Goal: Information Seeking & Learning: Learn about a topic

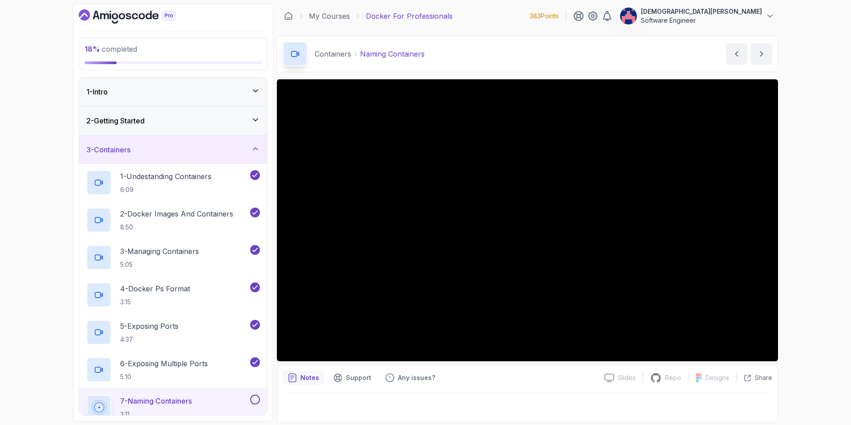
scroll to position [1, 0]
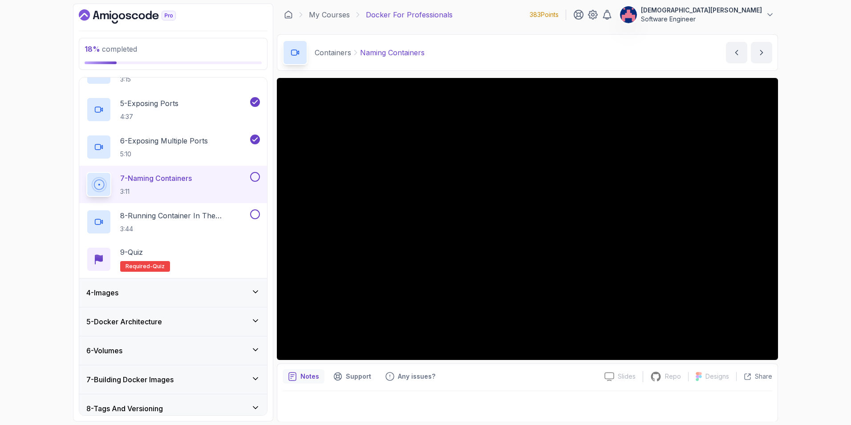
click at [252, 288] on icon at bounding box center [255, 291] width 9 height 9
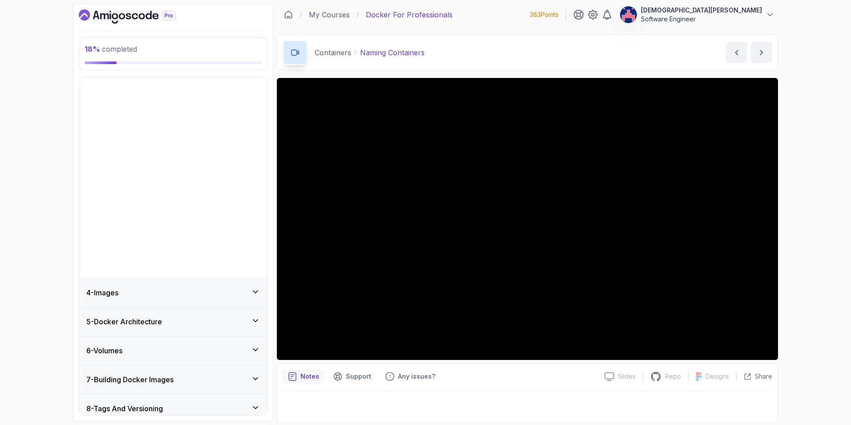
scroll to position [68, 0]
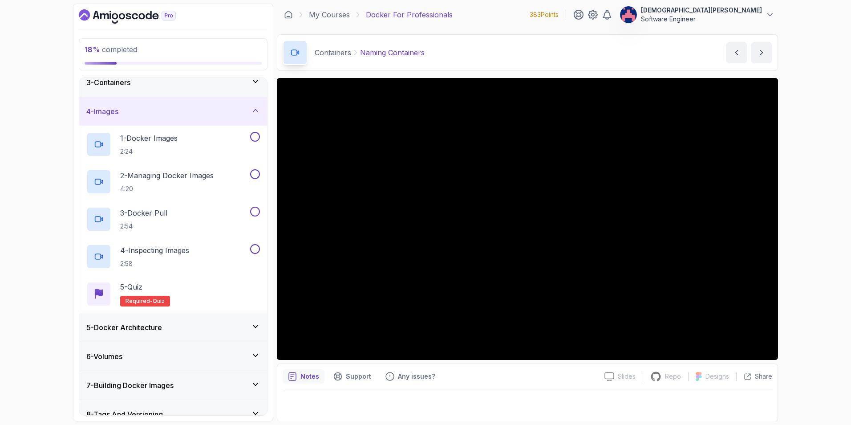
click at [246, 319] on div "5 - Docker Architecture" at bounding box center [173, 327] width 188 height 28
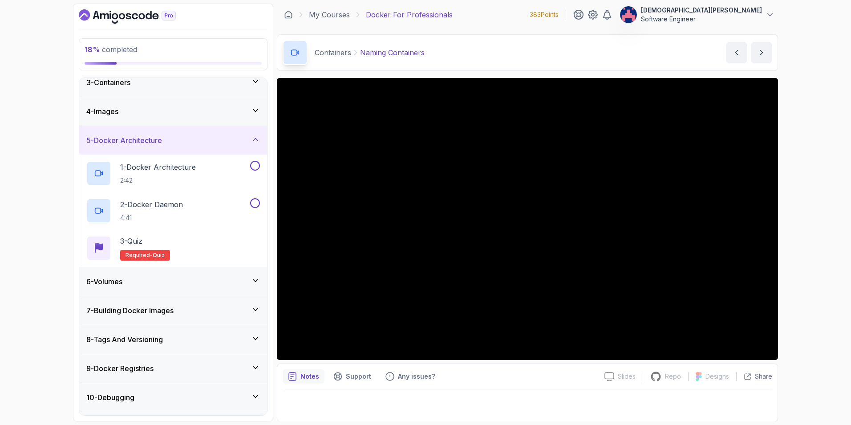
click at [253, 138] on icon at bounding box center [255, 139] width 9 height 9
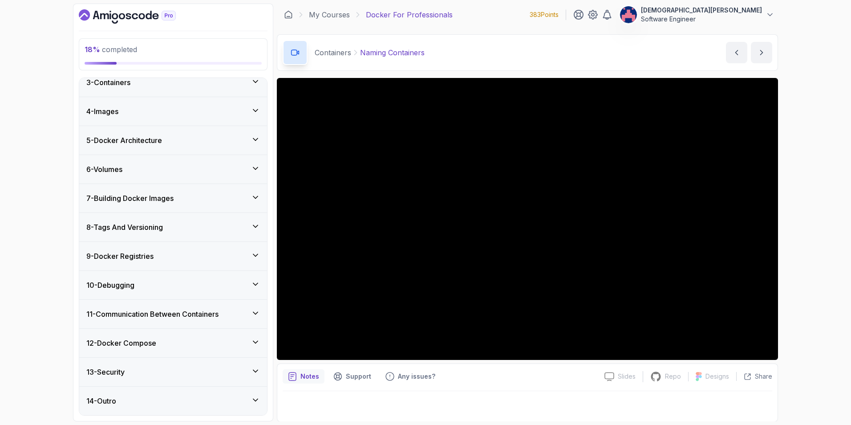
click at [258, 169] on icon at bounding box center [255, 168] width 9 height 9
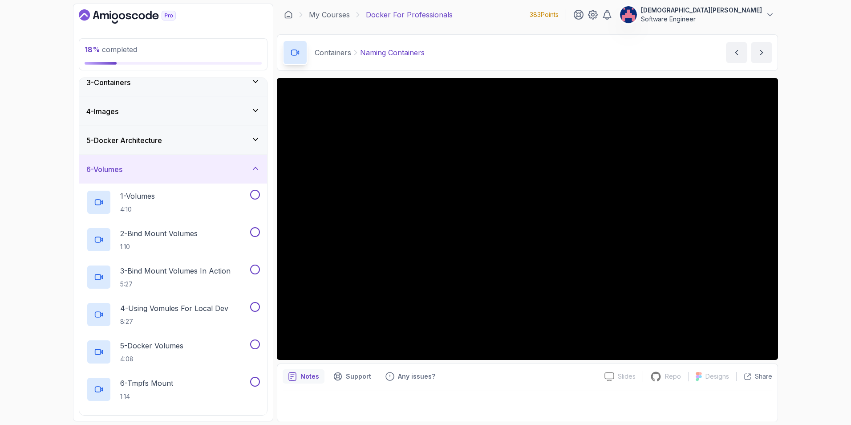
click at [258, 165] on icon at bounding box center [255, 168] width 9 height 9
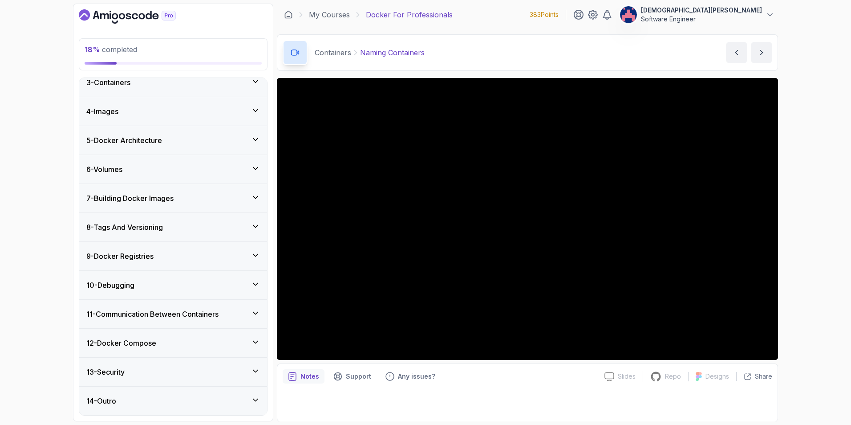
click at [259, 252] on icon at bounding box center [255, 255] width 9 height 9
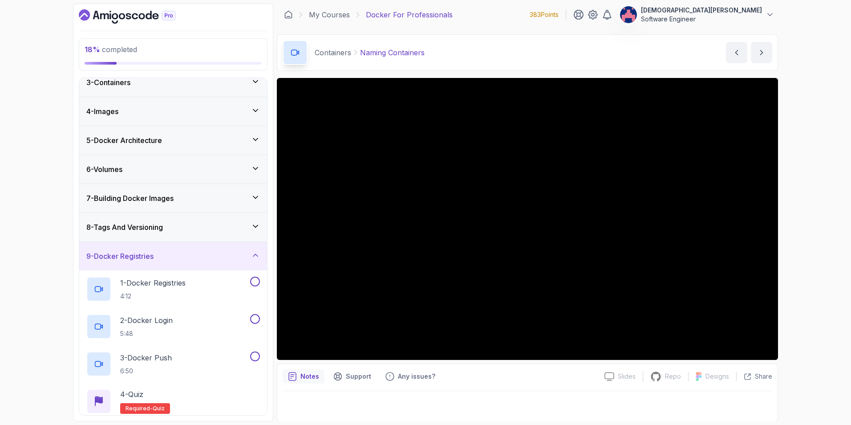
click at [259, 252] on icon at bounding box center [255, 255] width 9 height 9
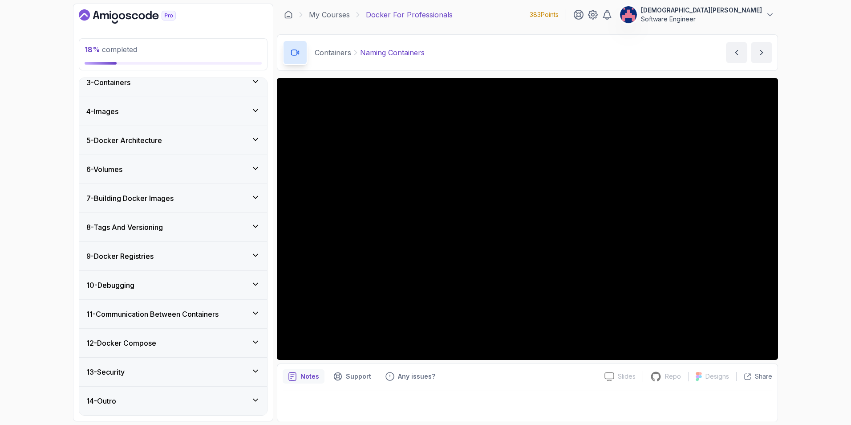
click at [79, 242] on button "9 - Docker Registries" at bounding box center [173, 256] width 188 height 28
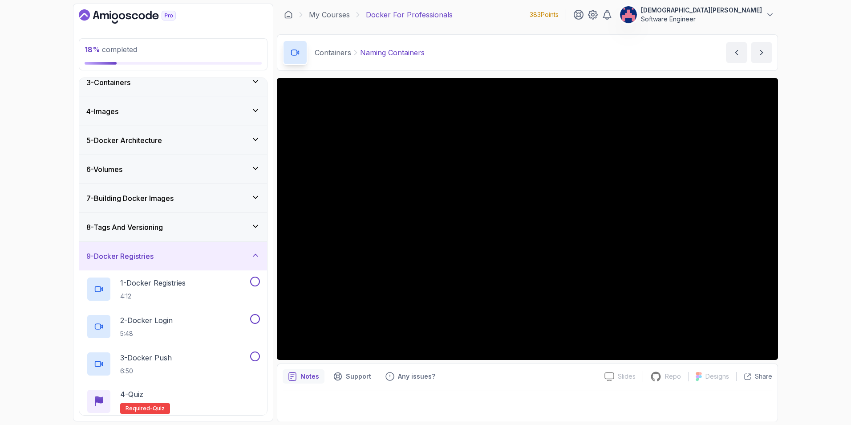
click at [252, 87] on div "3 - Containers" at bounding box center [173, 82] width 174 height 11
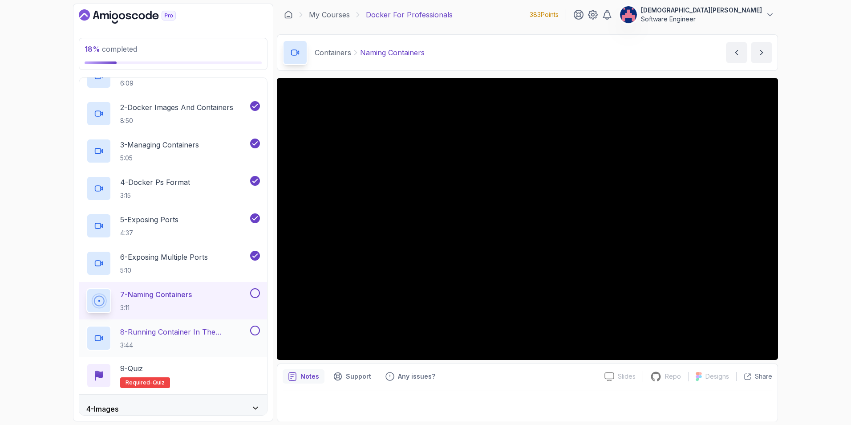
scroll to position [157, 0]
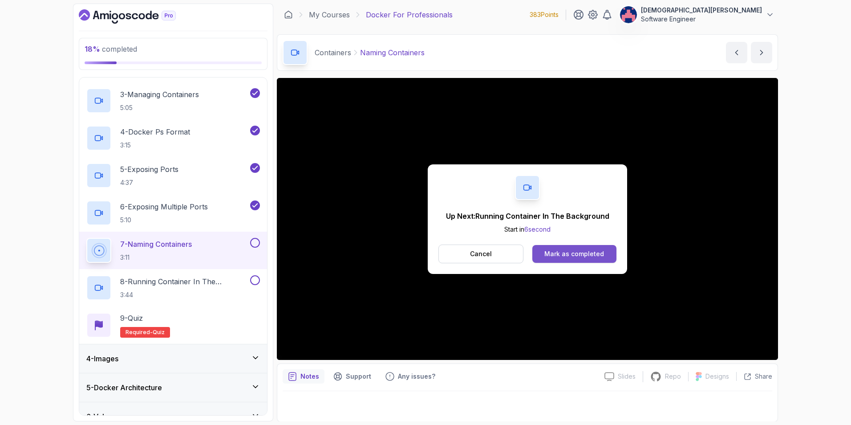
click at [588, 252] on div "Mark as completed" at bounding box center [575, 253] width 60 height 9
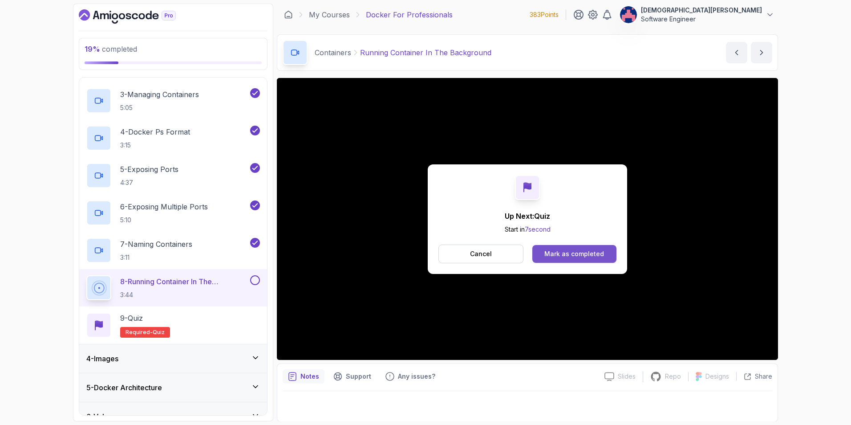
click at [565, 248] on button "Mark as completed" at bounding box center [575, 254] width 84 height 18
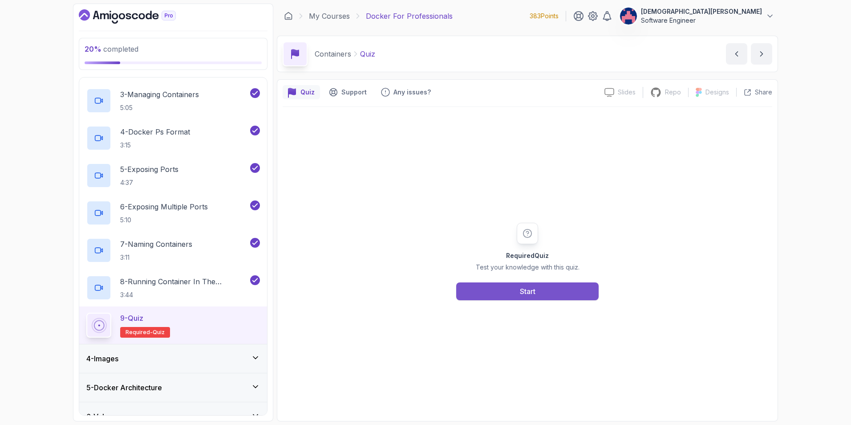
click at [521, 290] on div "Start" at bounding box center [528, 291] width 16 height 11
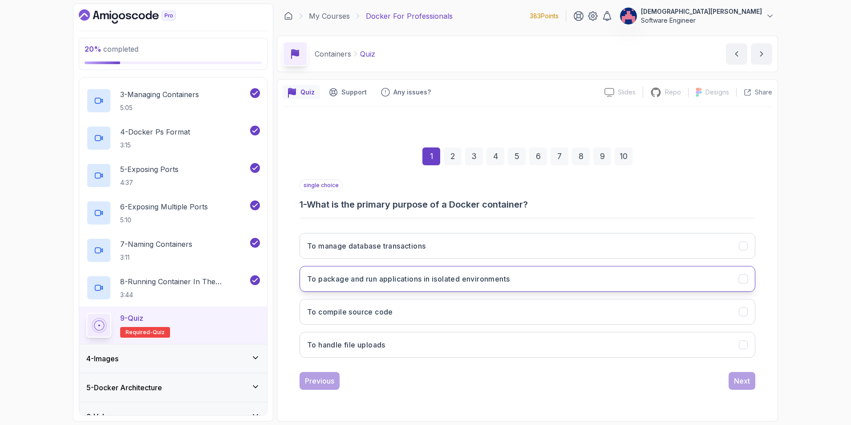
click at [520, 276] on button "To package and run applications in isolated environments" at bounding box center [528, 279] width 456 height 26
click at [736, 380] on div "Next" at bounding box center [742, 380] width 16 height 11
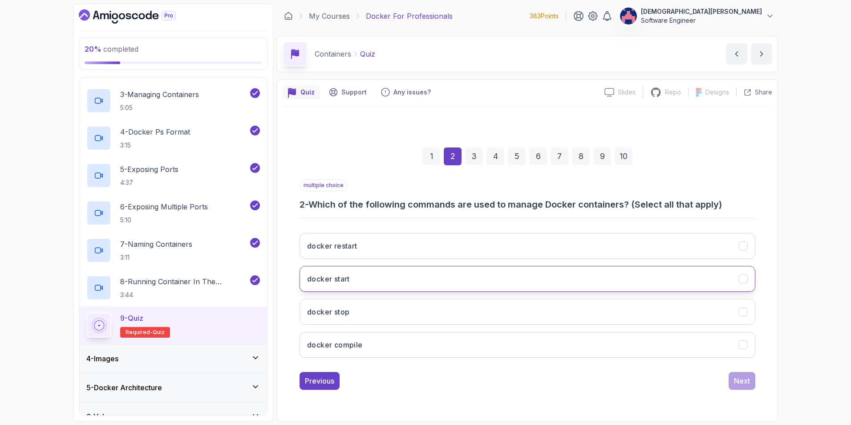
click at [675, 289] on button "docker start" at bounding box center [528, 279] width 456 height 26
click at [665, 311] on button "docker stop" at bounding box center [528, 312] width 456 height 26
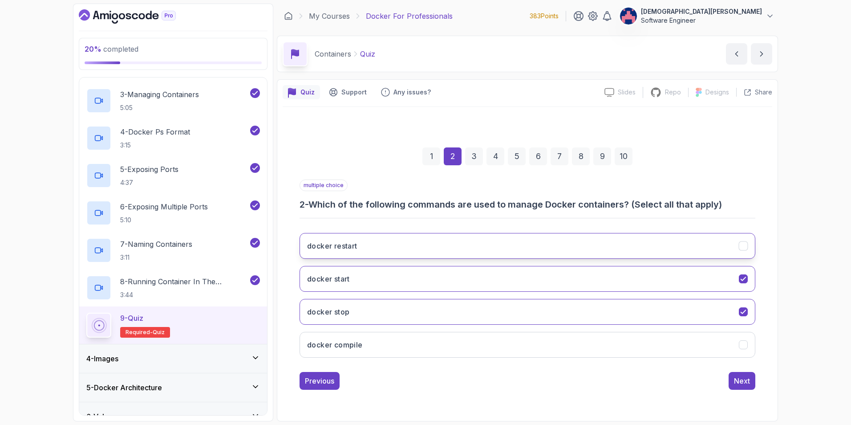
click at [744, 247] on icon "docker restart" at bounding box center [744, 245] width 8 height 8
click at [753, 377] on button "Next" at bounding box center [742, 381] width 27 height 18
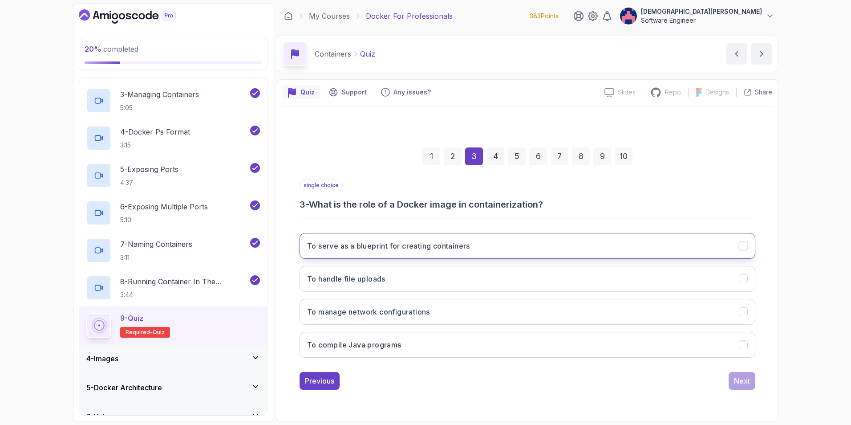
click at [725, 255] on button "To serve as a blueprint for creating containers" at bounding box center [528, 246] width 456 height 26
click at [748, 374] on button "Next" at bounding box center [742, 381] width 27 height 18
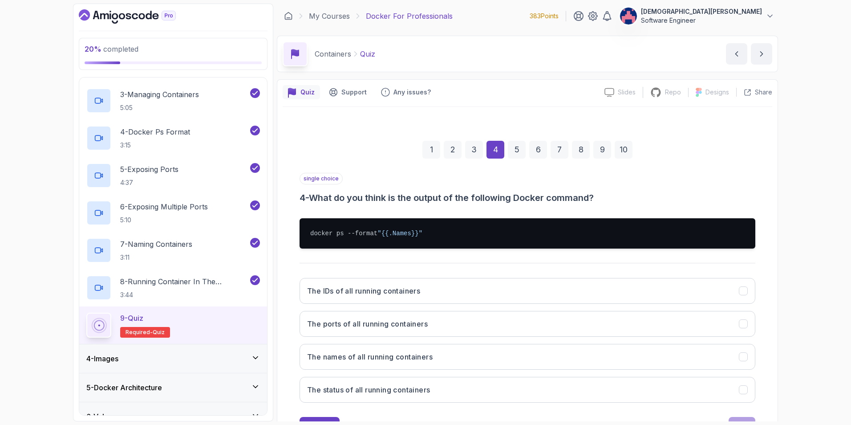
scroll to position [39, 0]
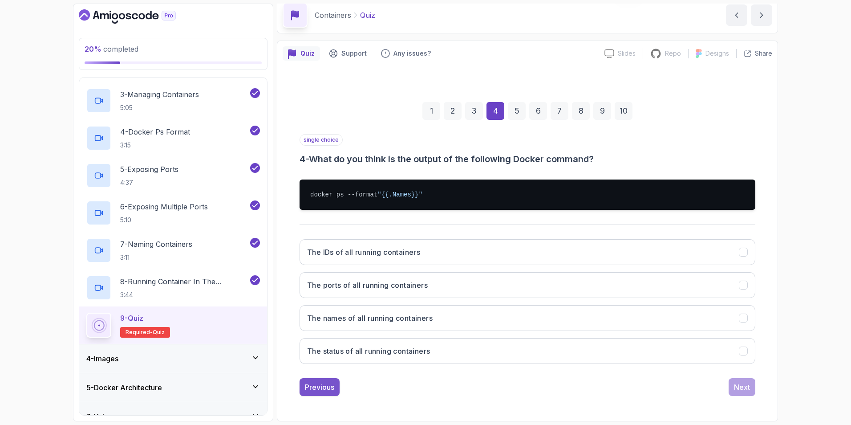
click at [325, 387] on div "Previous" at bounding box center [319, 387] width 29 height 11
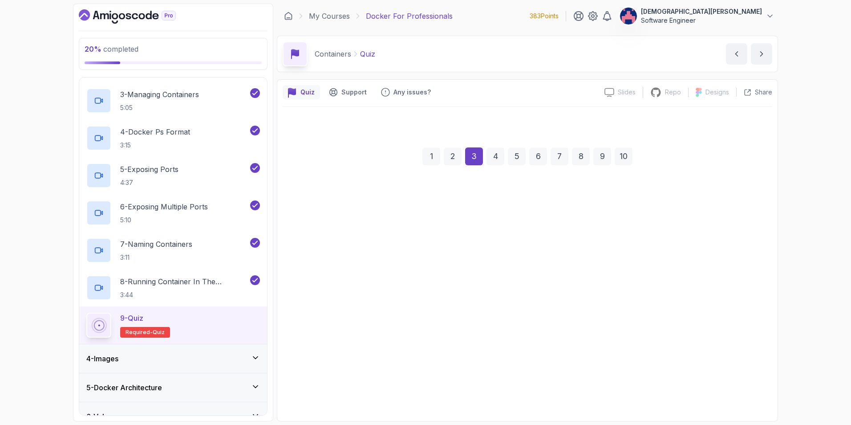
scroll to position [0, 0]
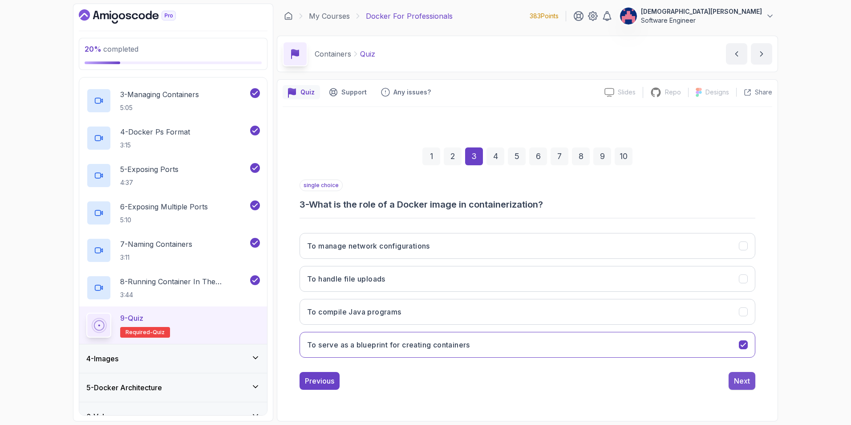
click at [748, 374] on button "Next" at bounding box center [742, 381] width 27 height 18
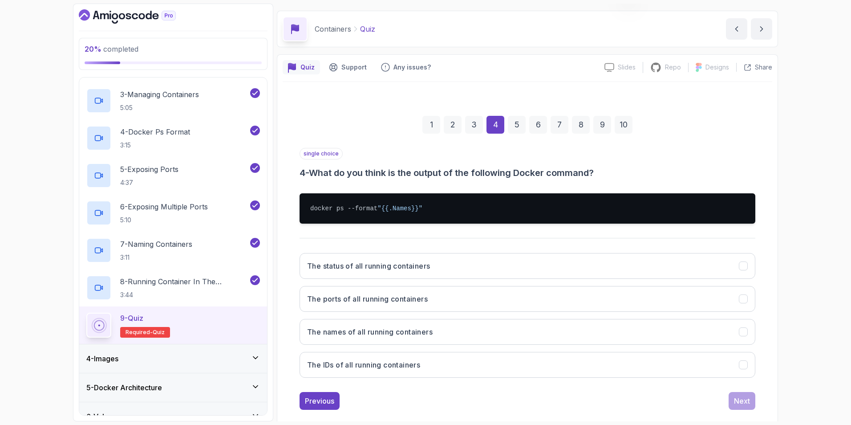
scroll to position [39, 0]
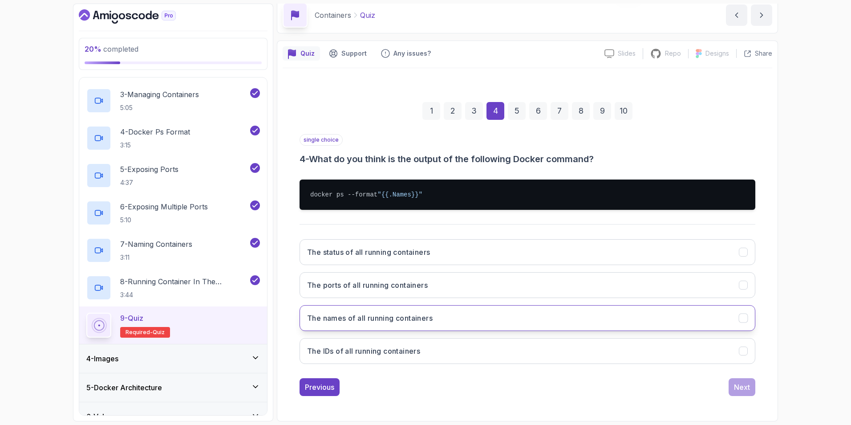
click at [705, 318] on button "The names of all running containers" at bounding box center [528, 318] width 456 height 26
click at [744, 386] on div "Next" at bounding box center [742, 387] width 16 height 11
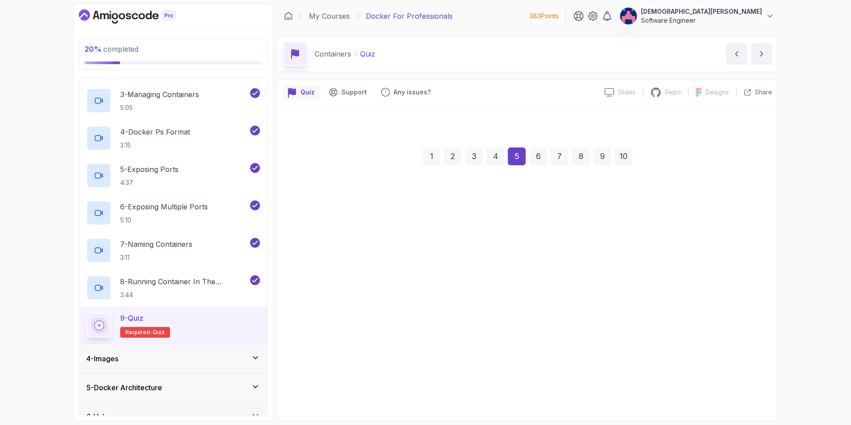
scroll to position [0, 0]
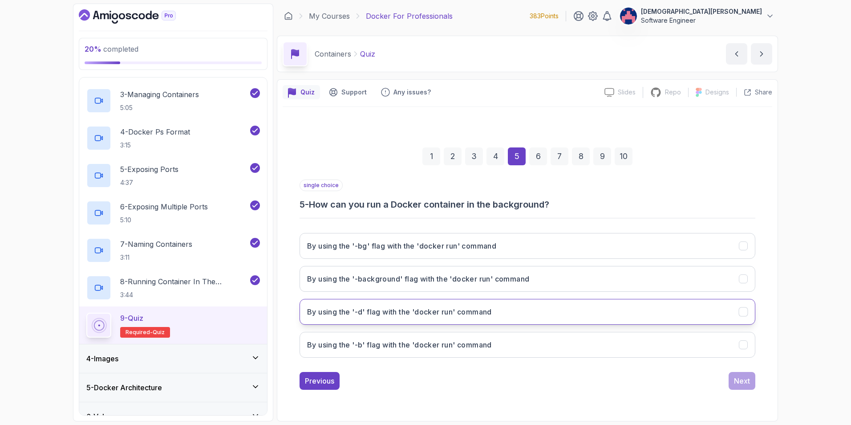
click at [713, 309] on button "By using the '-d' flag with the 'docker run' command" at bounding box center [528, 312] width 456 height 26
click at [746, 380] on div "Next" at bounding box center [742, 380] width 16 height 11
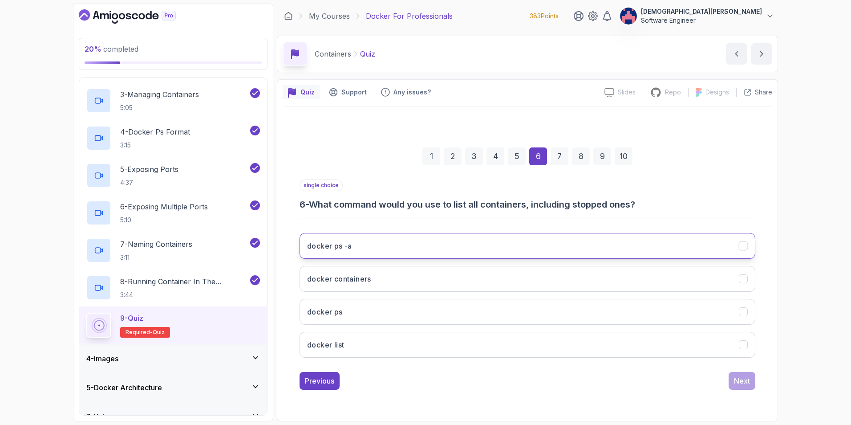
click at [746, 243] on icon "docker ps -a" at bounding box center [744, 245] width 8 height 8
click at [748, 380] on div "Next" at bounding box center [742, 380] width 16 height 11
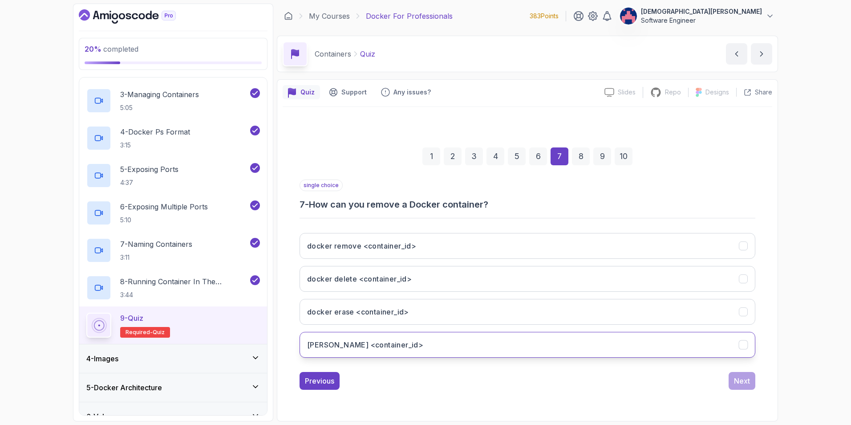
click at [743, 346] on icon "docker rm <container_id>" at bounding box center [743, 345] width 5 height 4
click at [748, 381] on div "Next" at bounding box center [742, 380] width 16 height 11
click at [748, 346] on icon "Pauses a running container" at bounding box center [744, 344] width 8 height 8
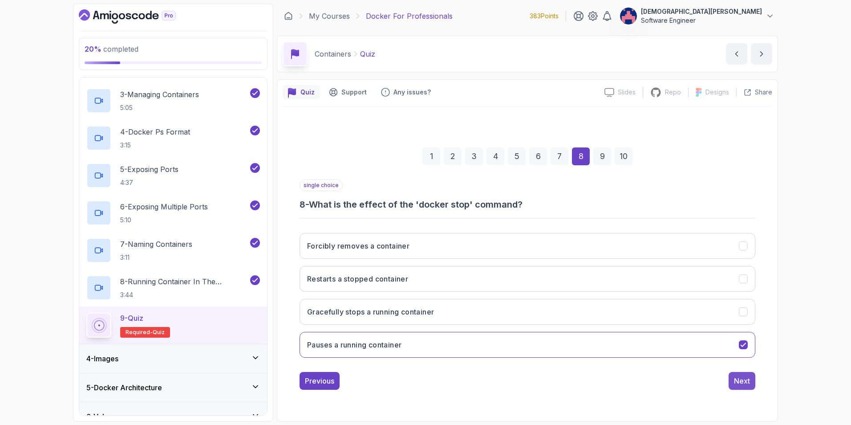
click at [744, 376] on div "Next" at bounding box center [742, 380] width 16 height 11
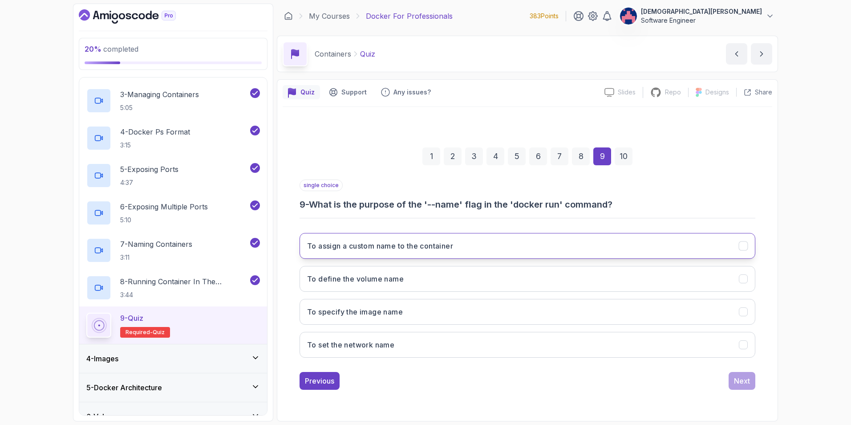
click at [742, 249] on icon "To assign a custom name to the container" at bounding box center [744, 245] width 8 height 8
click at [750, 383] on button "Next" at bounding box center [742, 381] width 27 height 18
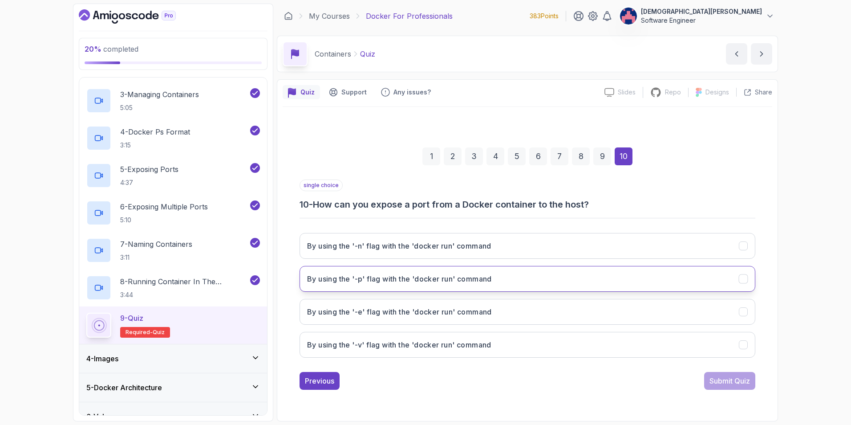
click at [619, 278] on button "By using the '-p' flag with the 'docker run' command" at bounding box center [528, 279] width 456 height 26
click at [736, 381] on div "Submit Quiz" at bounding box center [730, 380] width 41 height 11
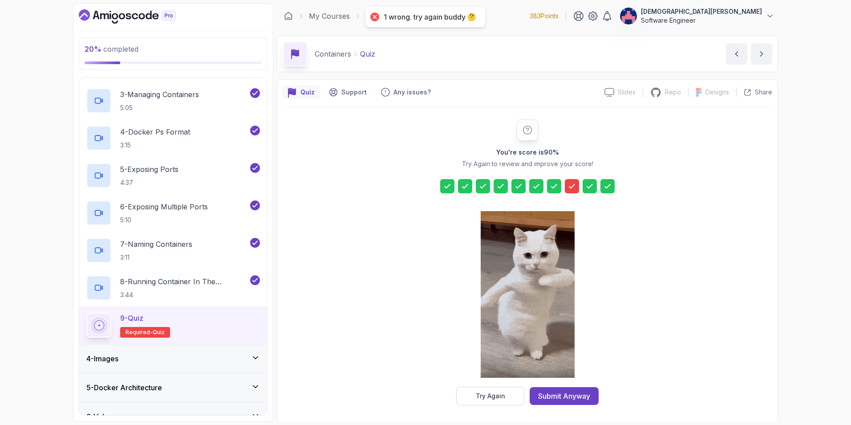
click at [572, 188] on icon at bounding box center [572, 186] width 9 height 9
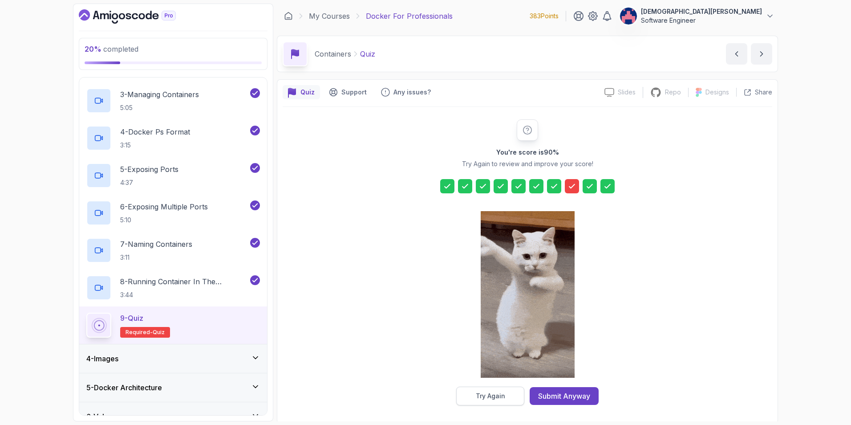
click at [494, 395] on div "Try Again" at bounding box center [490, 395] width 29 height 9
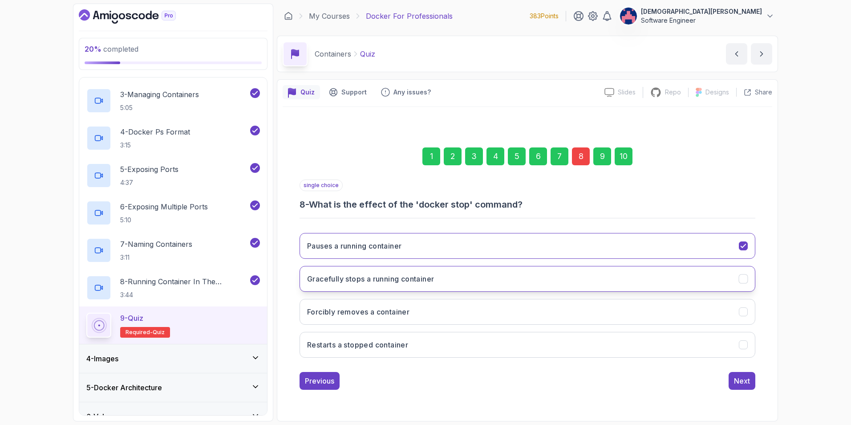
click at [487, 277] on button "Gracefully stops a running container" at bounding box center [528, 279] width 456 height 26
click at [743, 376] on div "Next" at bounding box center [742, 380] width 16 height 11
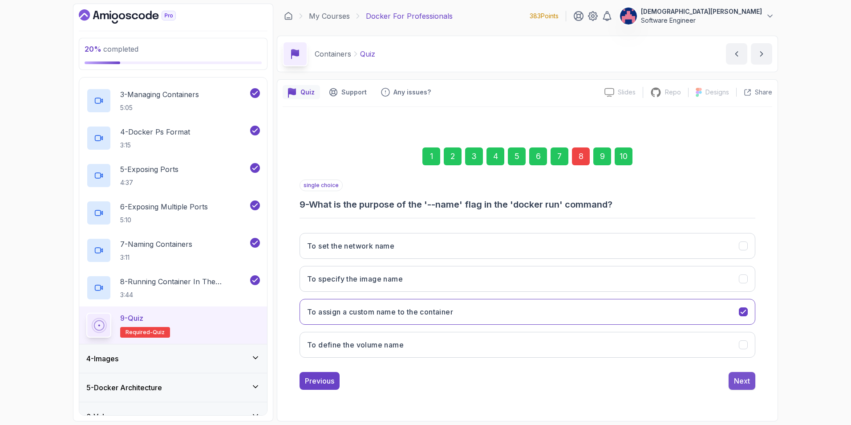
click at [744, 382] on div "Next" at bounding box center [742, 380] width 16 height 11
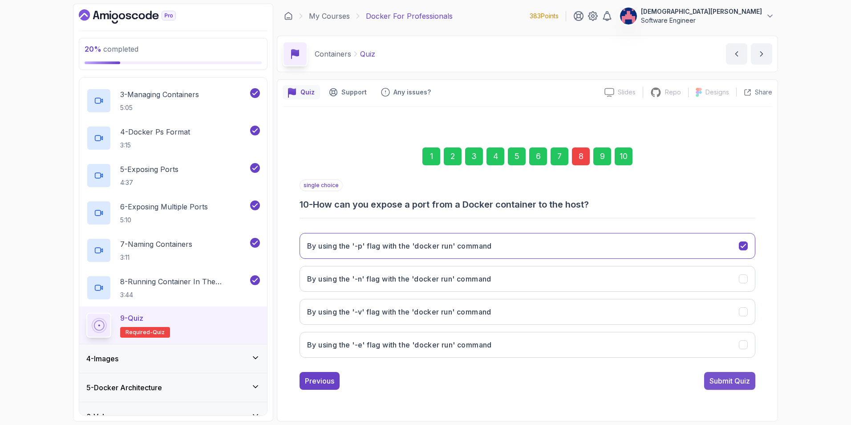
click at [744, 381] on div "Submit Quiz" at bounding box center [730, 380] width 41 height 11
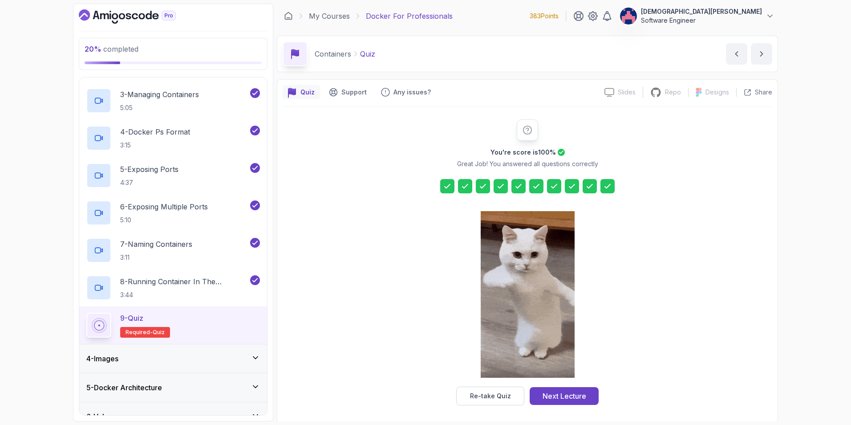
scroll to position [2, 0]
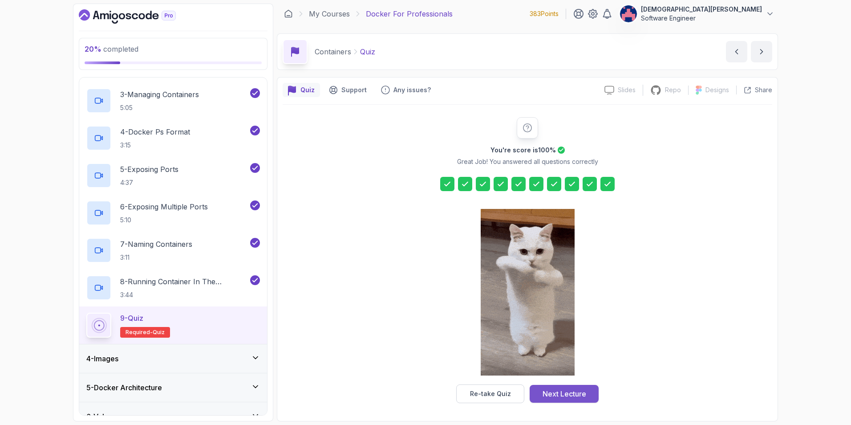
click at [564, 395] on div "Next Lecture" at bounding box center [565, 393] width 44 height 11
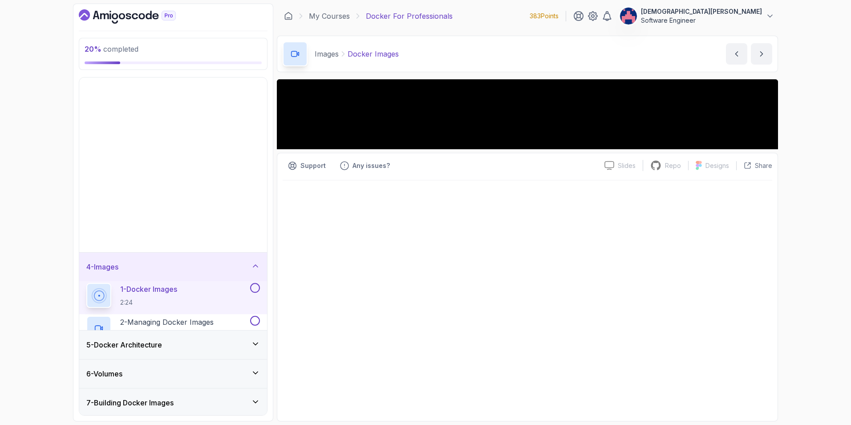
scroll to position [68, 0]
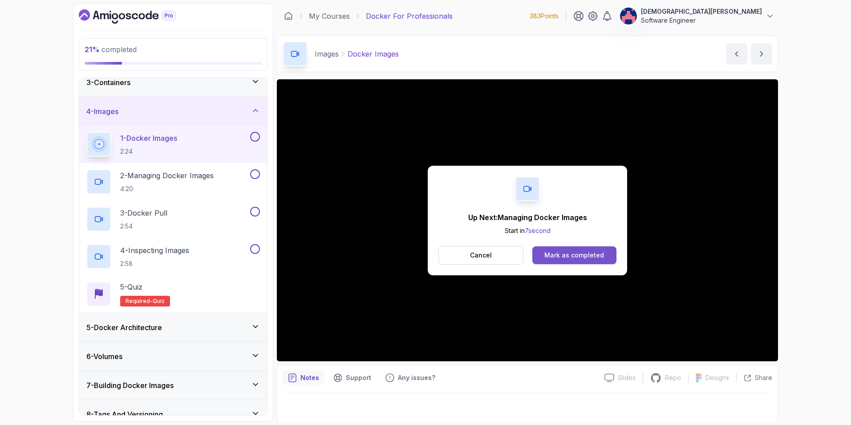
click at [571, 256] on div "Mark as completed" at bounding box center [575, 255] width 60 height 9
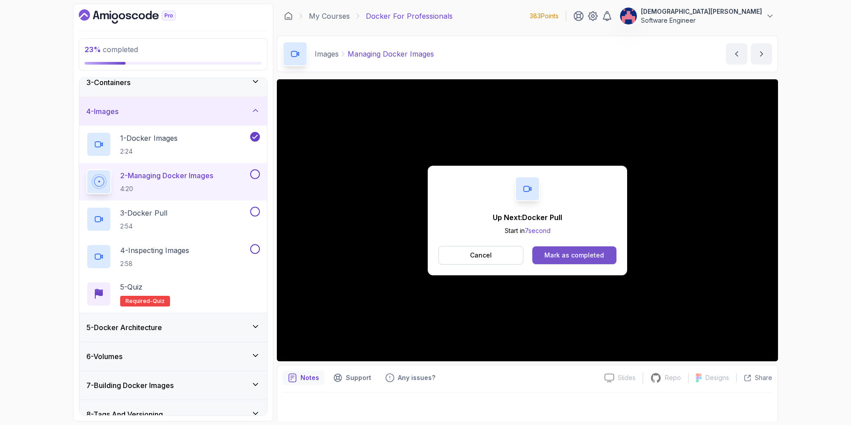
click at [589, 254] on div "Mark as completed" at bounding box center [575, 255] width 60 height 9
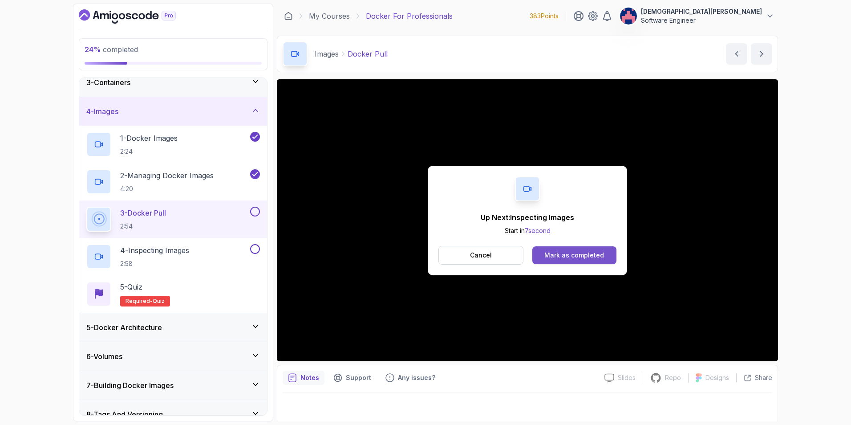
click at [586, 256] on div "Mark as completed" at bounding box center [575, 255] width 60 height 9
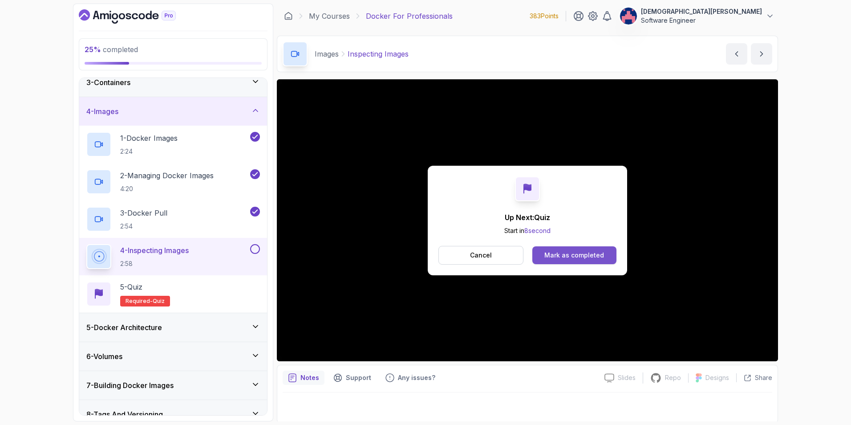
click at [599, 253] on div "Mark as completed" at bounding box center [575, 255] width 60 height 9
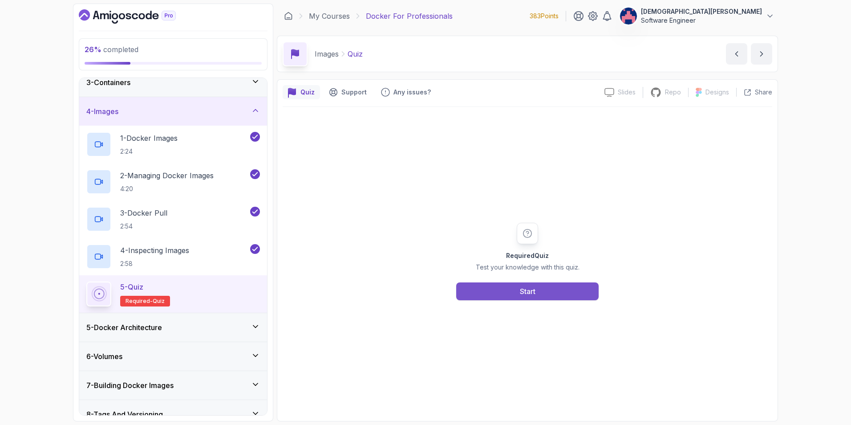
click at [523, 292] on div "Start" at bounding box center [528, 291] width 16 height 11
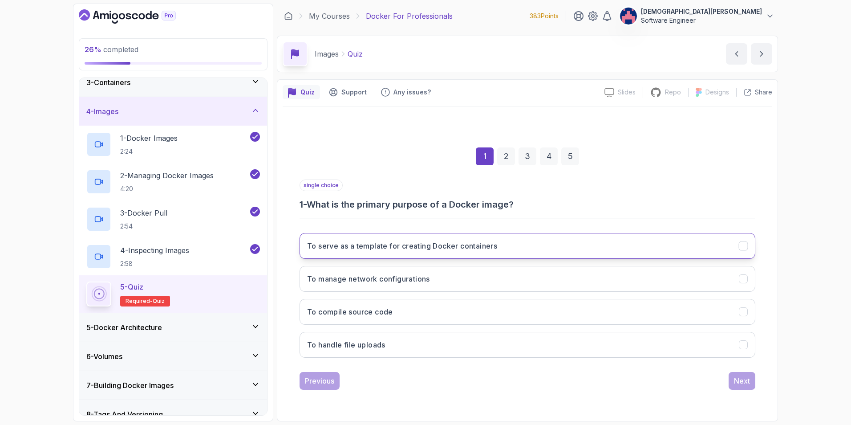
click at [476, 242] on h3 "To serve as a template for creating Docker containers" at bounding box center [402, 245] width 190 height 11
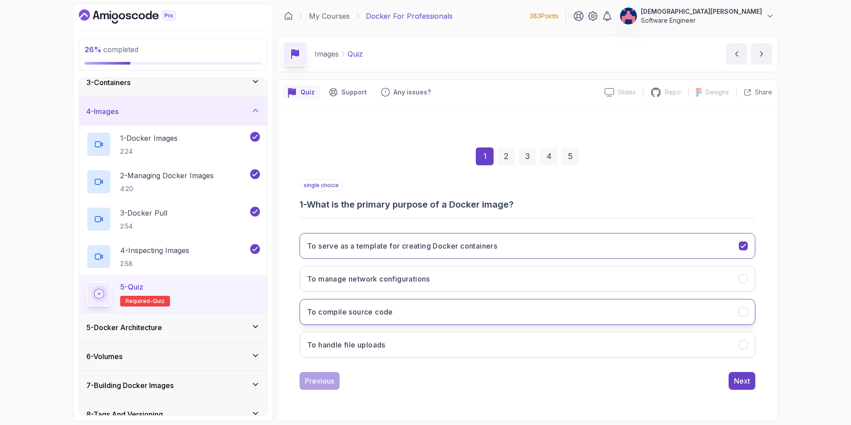
click at [548, 307] on button "To compile source code" at bounding box center [528, 312] width 456 height 26
click at [728, 252] on button "To serve as a template for creating Docker containers" at bounding box center [528, 246] width 456 height 26
click at [741, 380] on div "Next" at bounding box center [742, 380] width 16 height 11
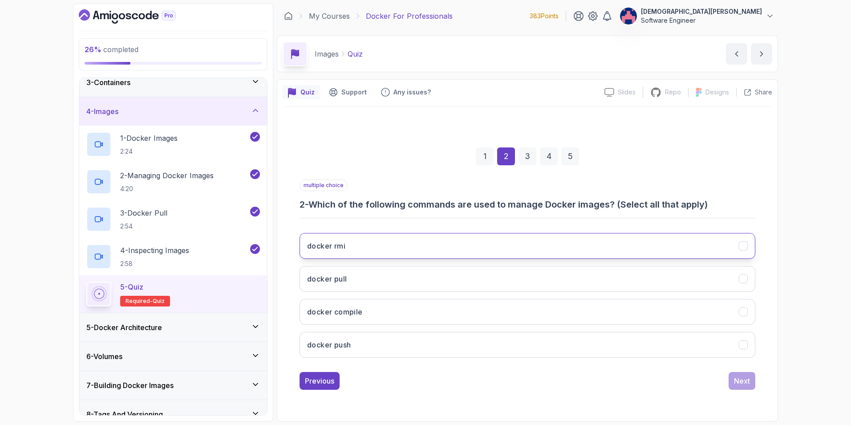
click at [723, 244] on button "docker rmi" at bounding box center [528, 246] width 456 height 26
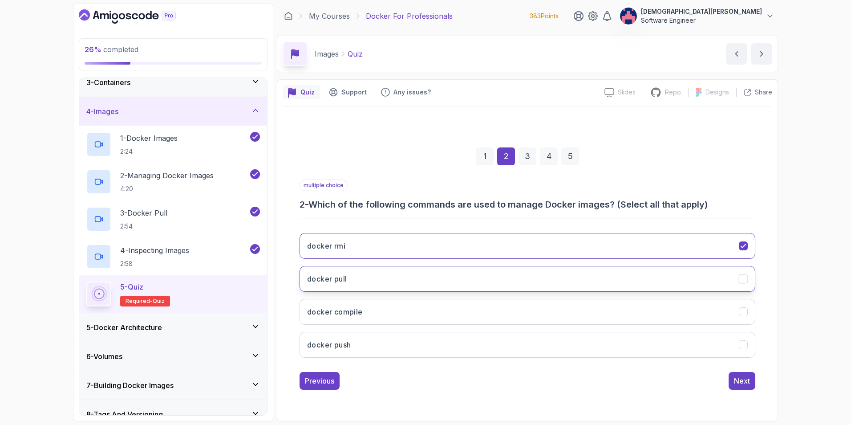
click at [723, 277] on button "docker pull" at bounding box center [528, 279] width 456 height 26
click at [744, 381] on div "Next" at bounding box center [742, 380] width 16 height 11
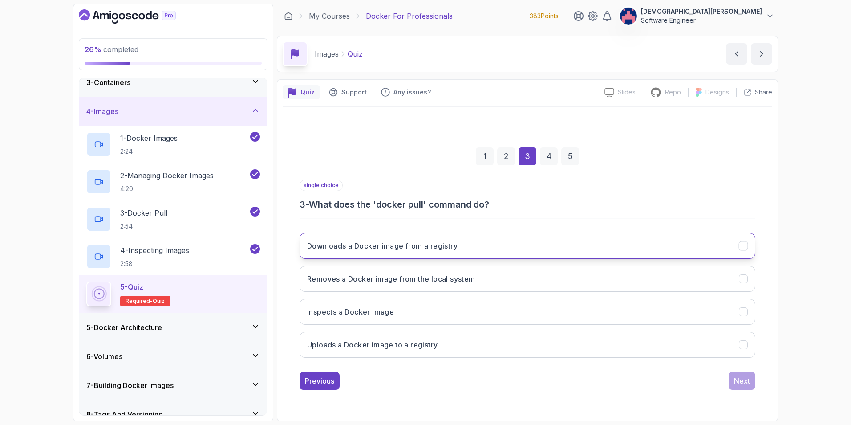
click at [736, 248] on button "Downloads a Docker image from a registry" at bounding box center [528, 246] width 456 height 26
click at [748, 380] on div "Next" at bounding box center [742, 380] width 16 height 11
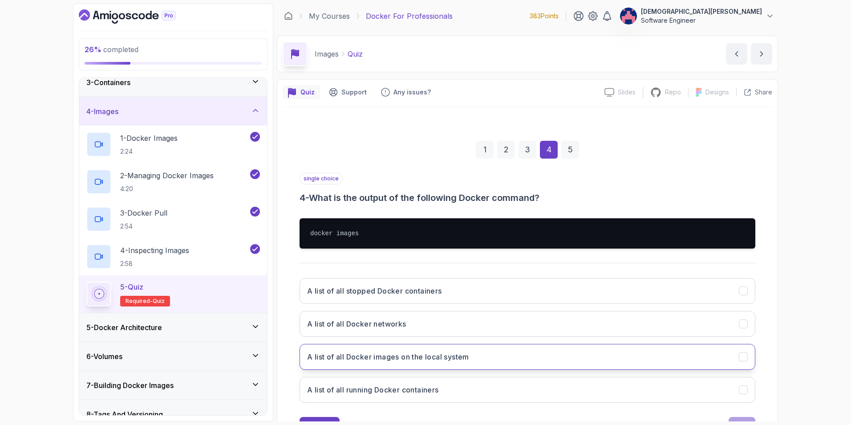
click at [649, 363] on button "A list of all Docker images on the local system" at bounding box center [528, 357] width 456 height 26
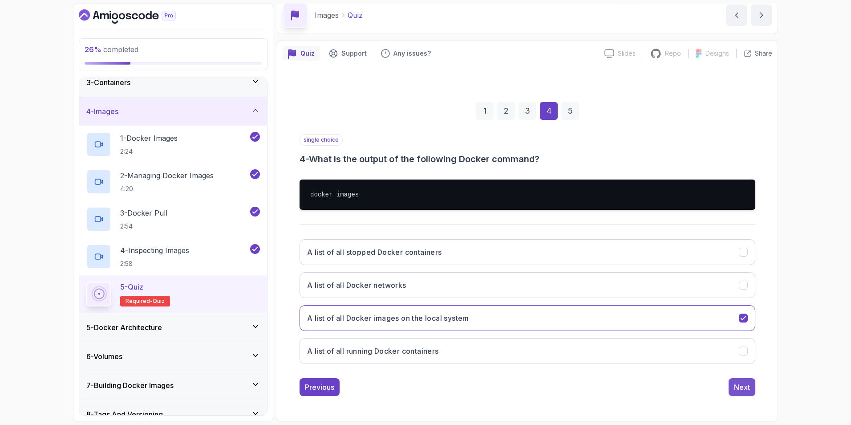
click at [748, 384] on div "Next" at bounding box center [742, 387] width 16 height 11
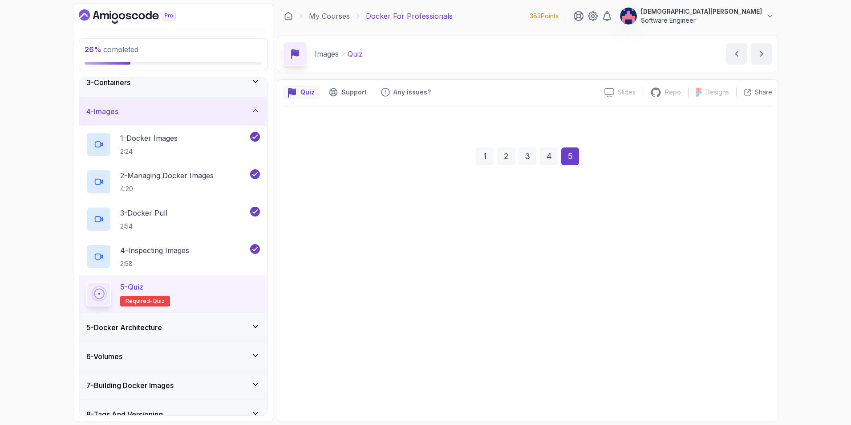
scroll to position [0, 0]
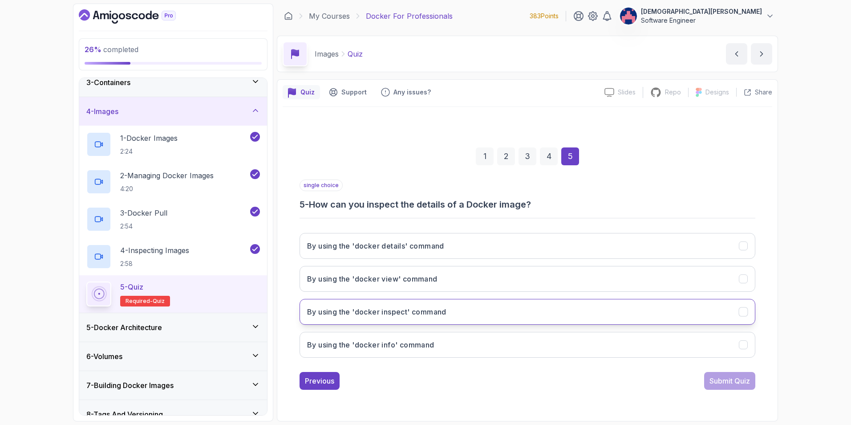
click at [681, 316] on button "By using the 'docker inspect' command" at bounding box center [528, 312] width 456 height 26
click at [734, 382] on div "Submit Quiz" at bounding box center [730, 380] width 41 height 11
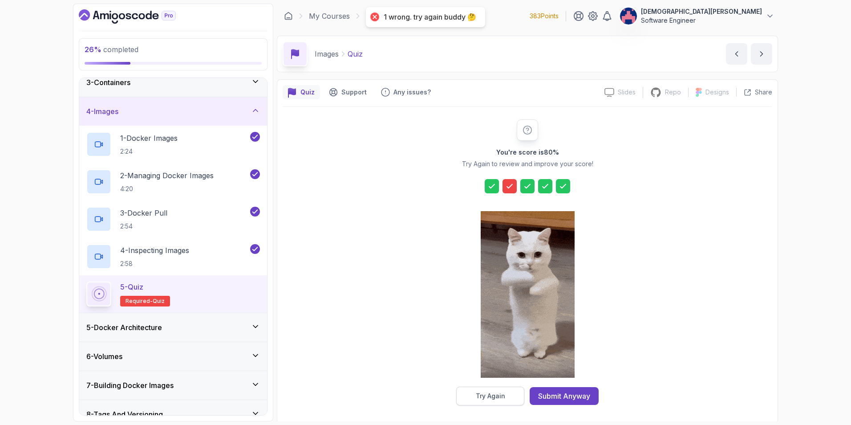
click at [507, 391] on button "Try Again" at bounding box center [490, 395] width 68 height 19
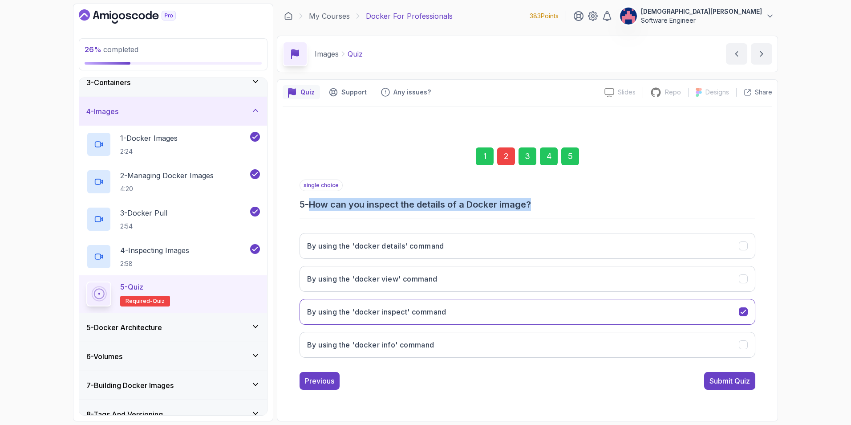
drag, startPoint x: 537, startPoint y: 202, endPoint x: 313, endPoint y: 207, distance: 224.0
click at [313, 207] on h3 "5 - How can you inspect the details of a Docker image?" at bounding box center [528, 204] width 456 height 12
copy h3 "How can you inspect the details of a Docker image?"
click at [503, 152] on div "2" at bounding box center [506, 156] width 18 height 18
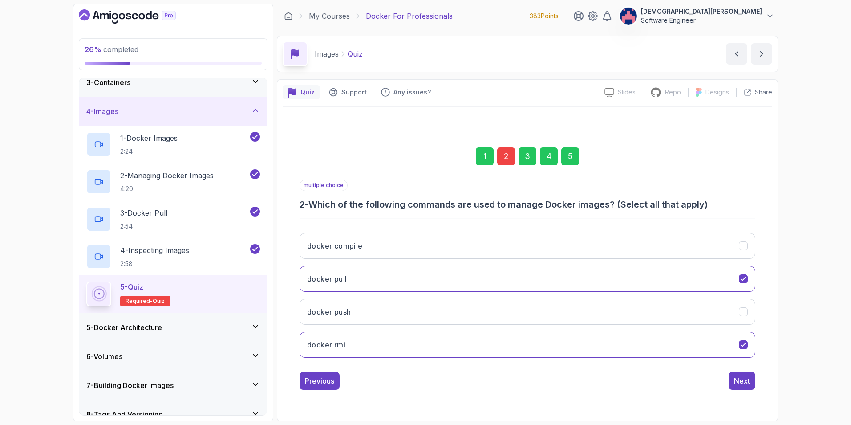
click at [503, 157] on div "2" at bounding box center [506, 156] width 18 height 18
click at [524, 154] on div "3" at bounding box center [528, 156] width 18 height 18
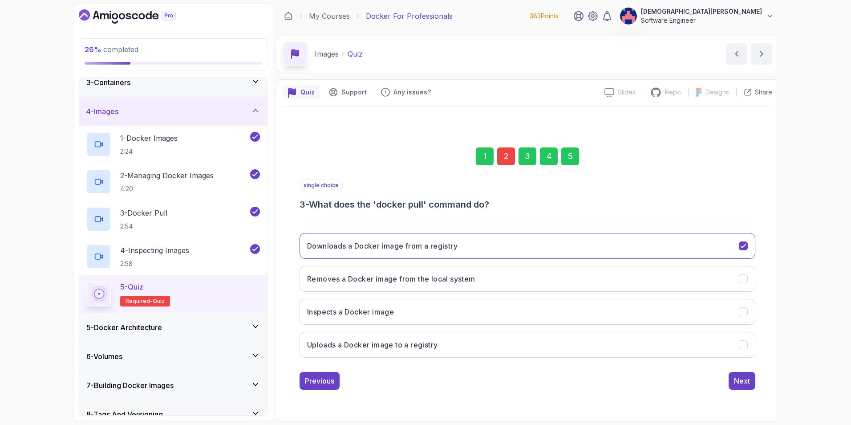
click at [547, 155] on div "4" at bounding box center [549, 156] width 18 height 18
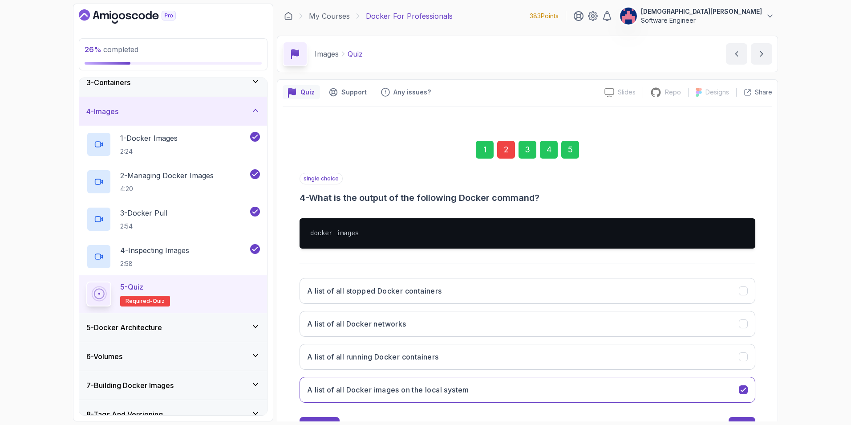
click at [574, 154] on div "5" at bounding box center [570, 150] width 18 height 18
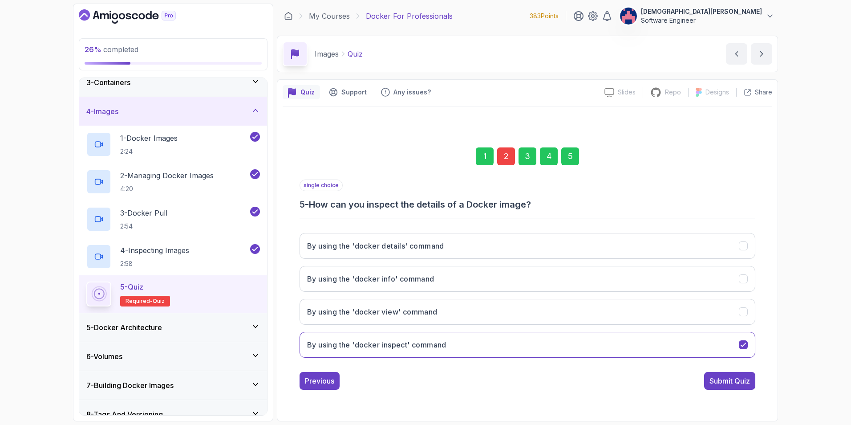
click at [512, 155] on div "2" at bounding box center [506, 156] width 18 height 18
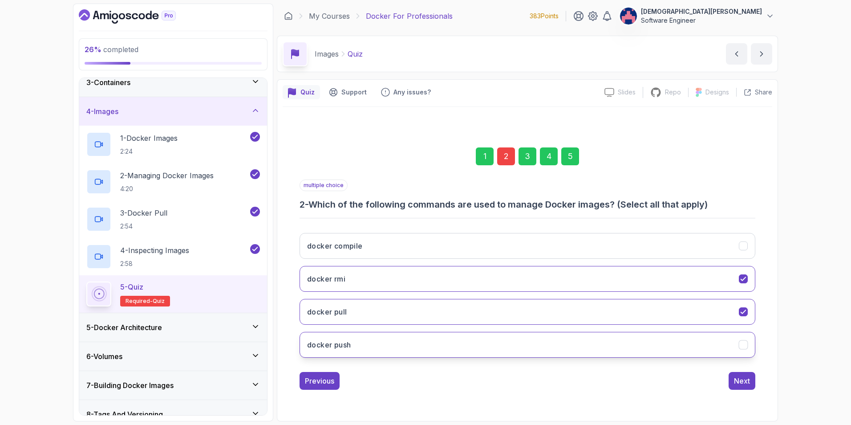
click at [741, 342] on icon "docker push" at bounding box center [744, 344] width 8 height 8
click at [734, 374] on button "Next" at bounding box center [742, 381] width 27 height 18
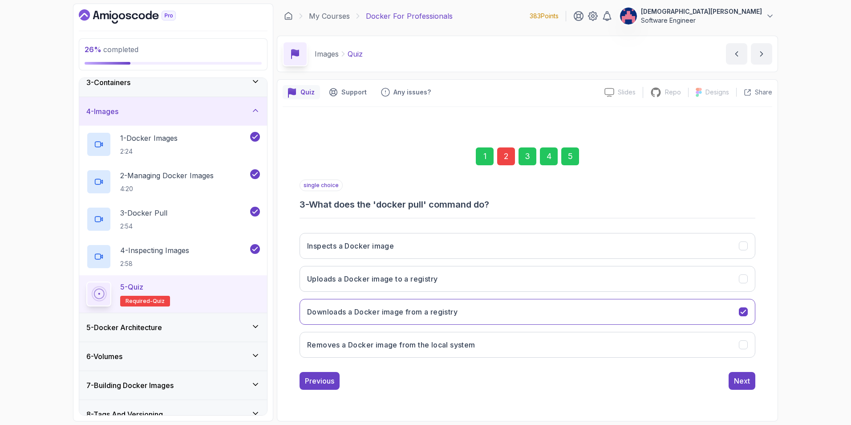
click at [734, 374] on button "Next" at bounding box center [742, 381] width 27 height 18
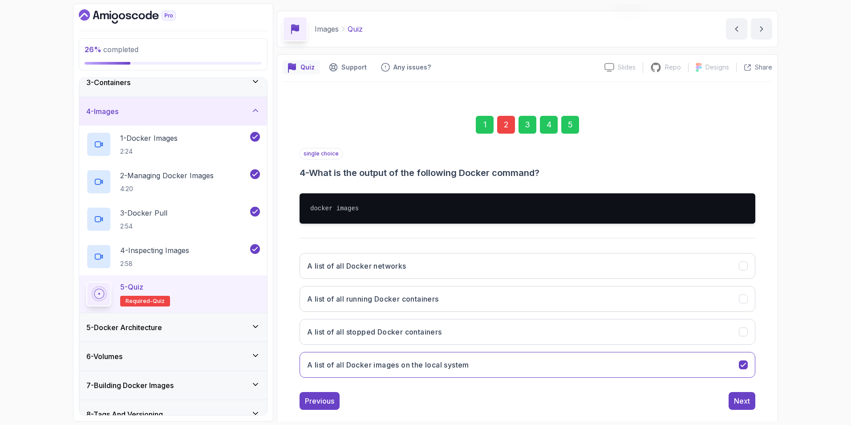
scroll to position [39, 0]
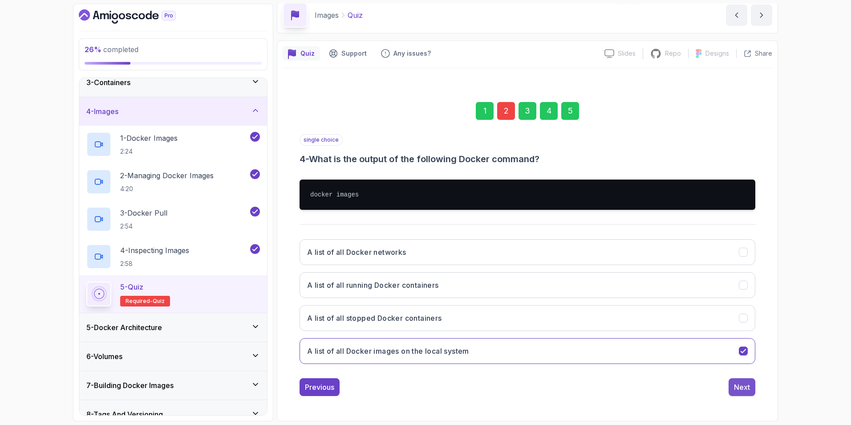
click at [746, 388] on div "Next" at bounding box center [742, 387] width 16 height 11
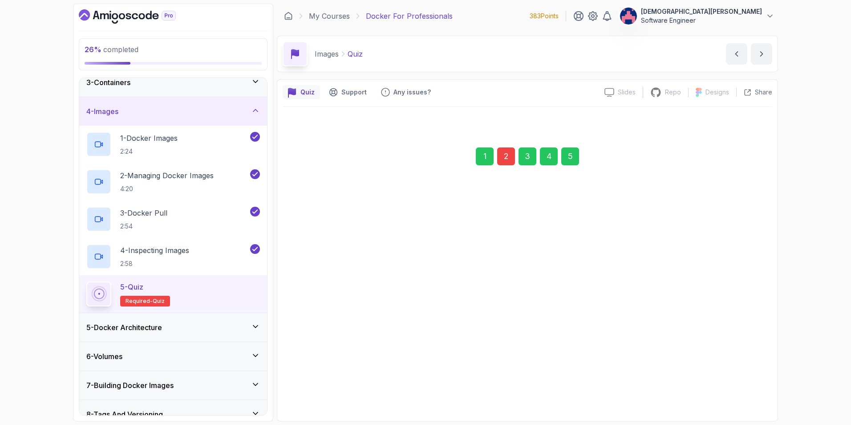
scroll to position [0, 0]
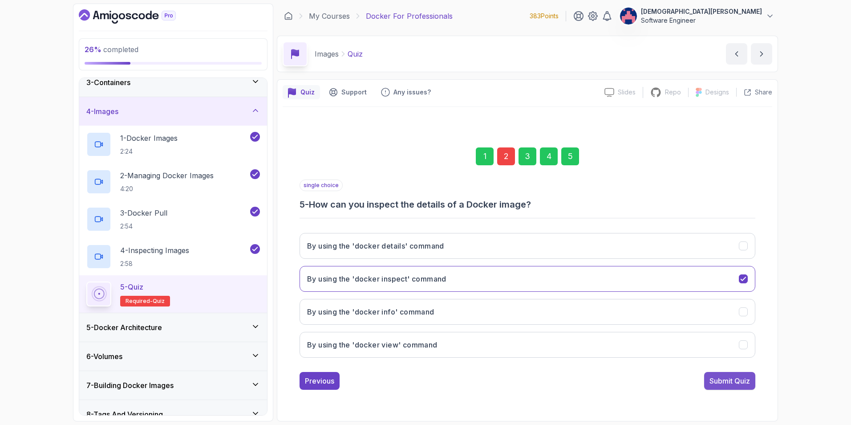
click at [741, 378] on div "Submit Quiz" at bounding box center [730, 380] width 41 height 11
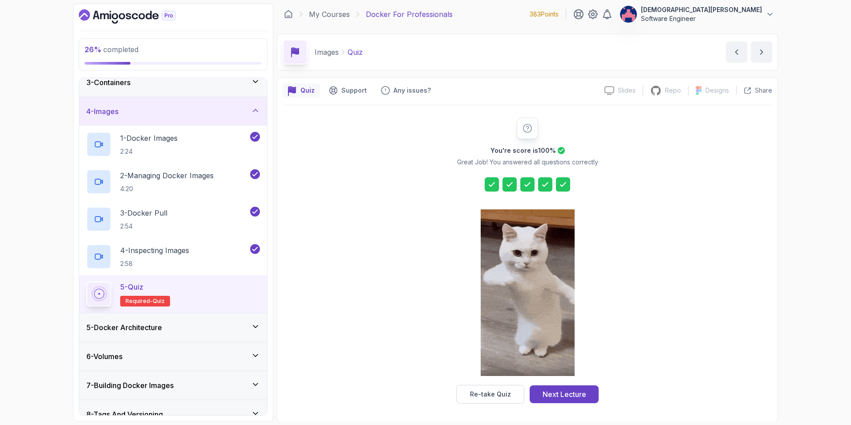
scroll to position [2, 0]
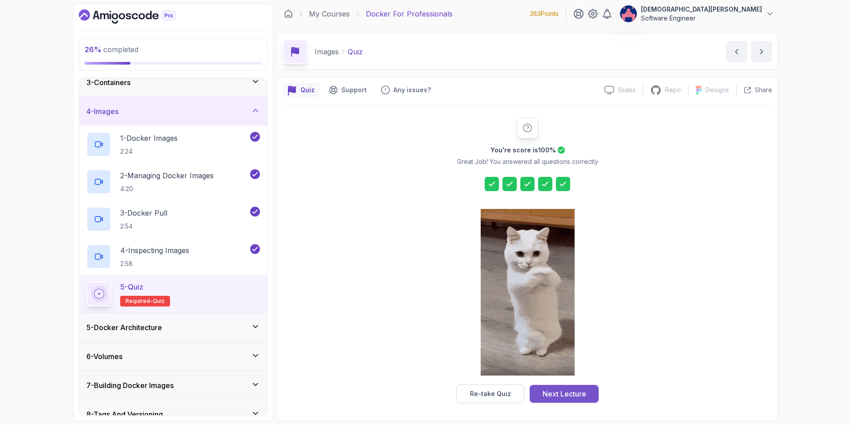
click at [574, 393] on div "Next Lecture" at bounding box center [565, 393] width 44 height 11
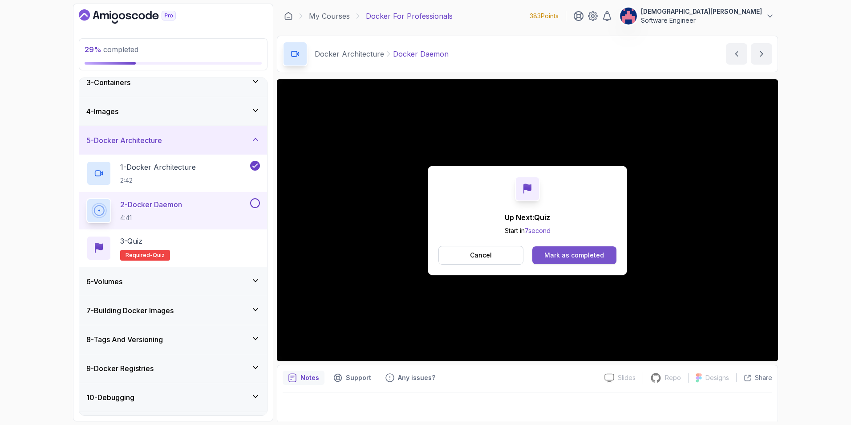
click at [577, 258] on div "Mark as completed" at bounding box center [575, 255] width 60 height 9
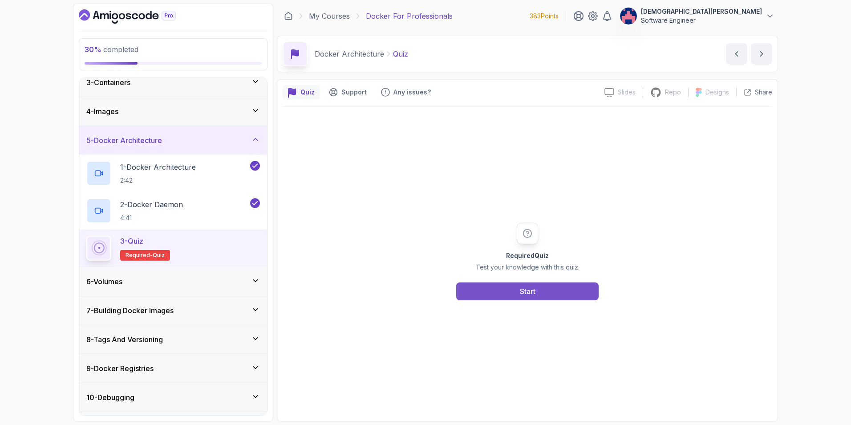
click at [524, 290] on div "Start" at bounding box center [528, 291] width 16 height 11
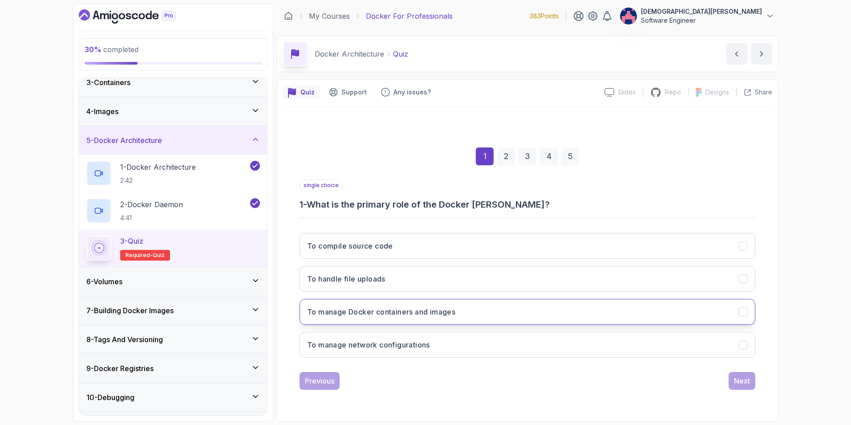
click at [534, 308] on button "To manage Docker containers and images" at bounding box center [528, 312] width 456 height 26
click at [740, 379] on div "Next" at bounding box center [742, 380] width 16 height 11
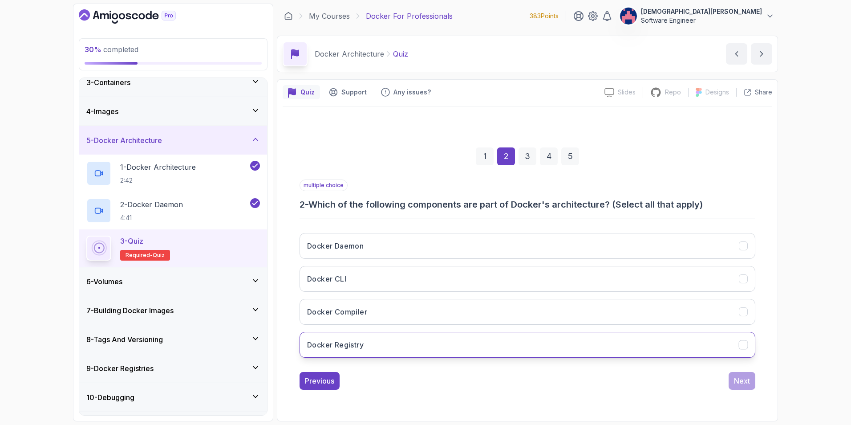
click at [725, 346] on button "Docker Registry" at bounding box center [528, 345] width 456 height 26
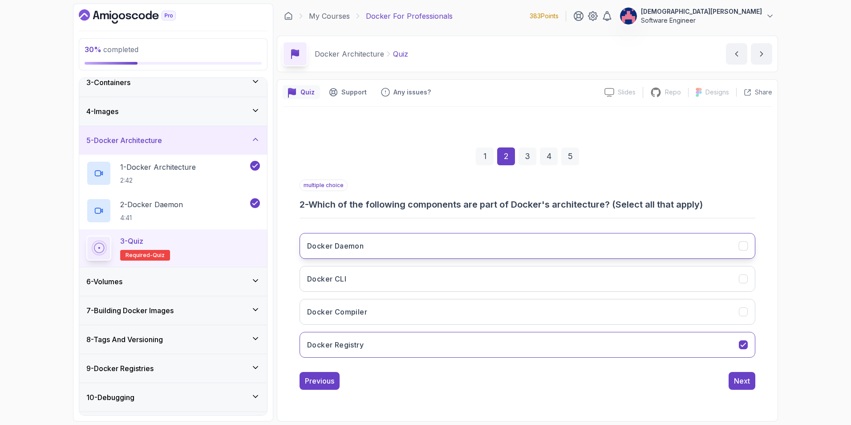
click at [734, 255] on button "Docker Daemon" at bounding box center [528, 246] width 456 height 26
click at [735, 277] on button "Docker CLI" at bounding box center [528, 279] width 456 height 26
click at [744, 378] on div "Next" at bounding box center [742, 380] width 16 height 11
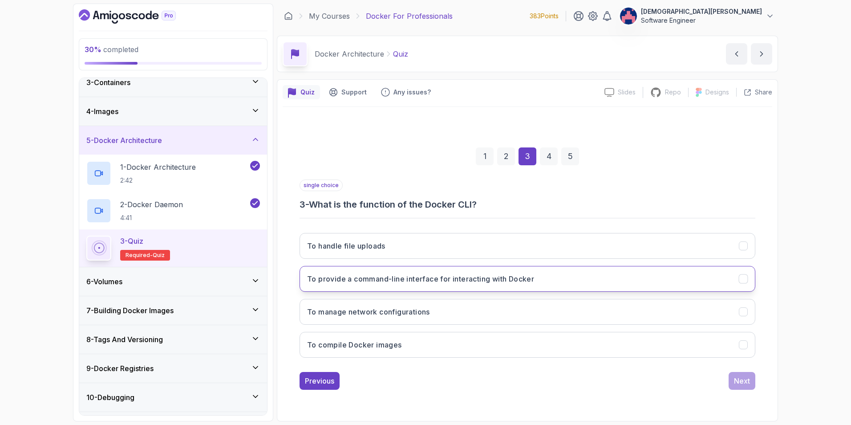
click at [740, 282] on icon "To provide a command-line interface for interacting with Docker" at bounding box center [744, 278] width 8 height 8
click at [751, 381] on button "Next" at bounding box center [742, 381] width 27 height 18
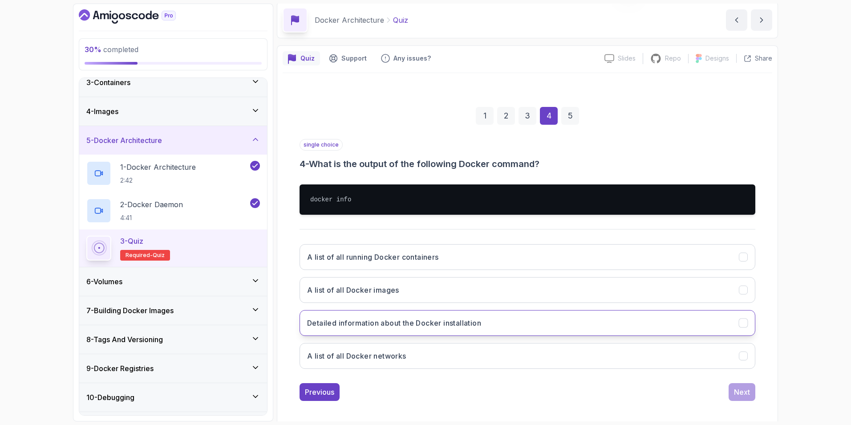
scroll to position [39, 0]
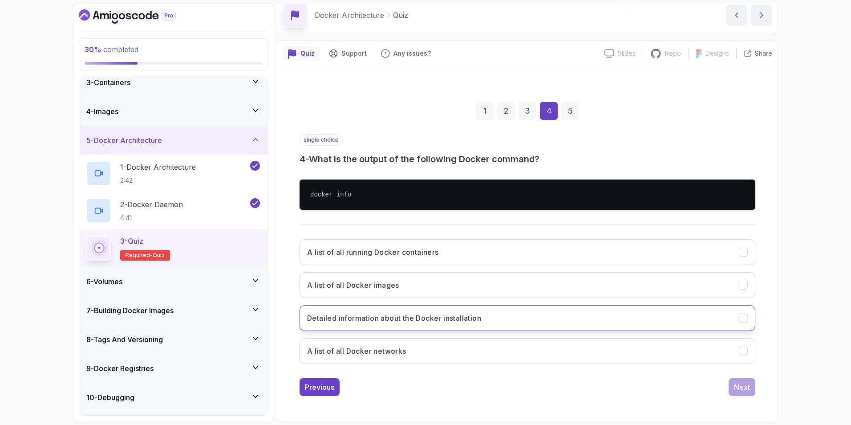
click at [726, 315] on button "Detailed information about the Docker installation" at bounding box center [528, 318] width 456 height 26
click at [749, 384] on div "Next" at bounding box center [742, 387] width 16 height 11
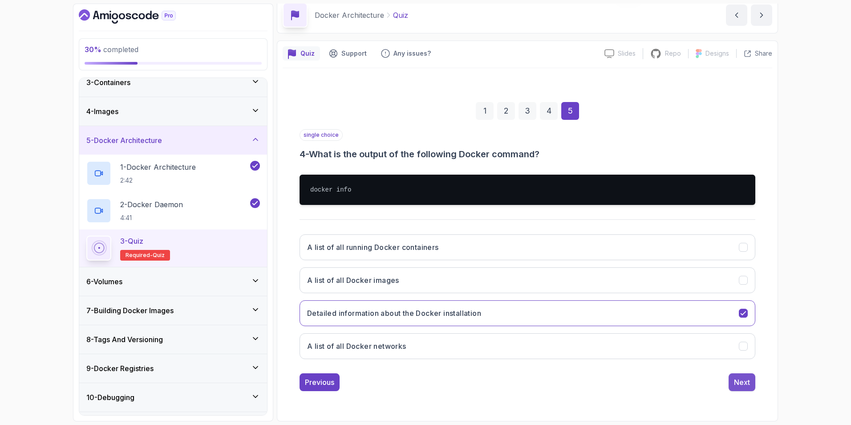
scroll to position [0, 0]
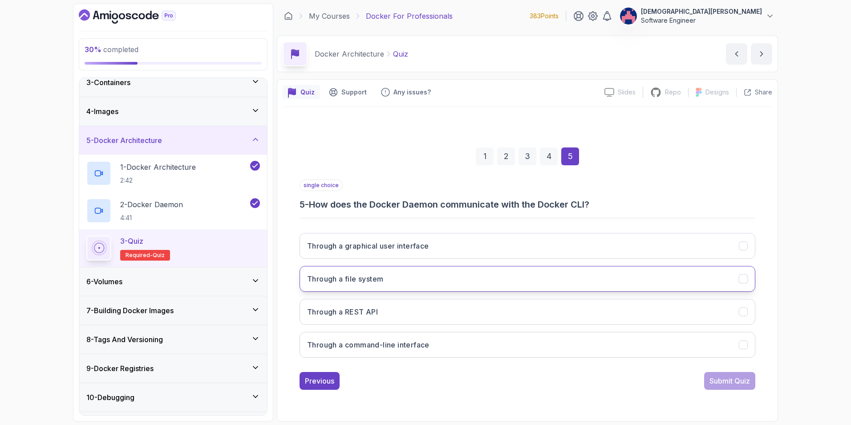
click at [737, 278] on button "Through a file system" at bounding box center [528, 279] width 456 height 26
click at [733, 378] on div "Submit Quiz" at bounding box center [730, 380] width 41 height 11
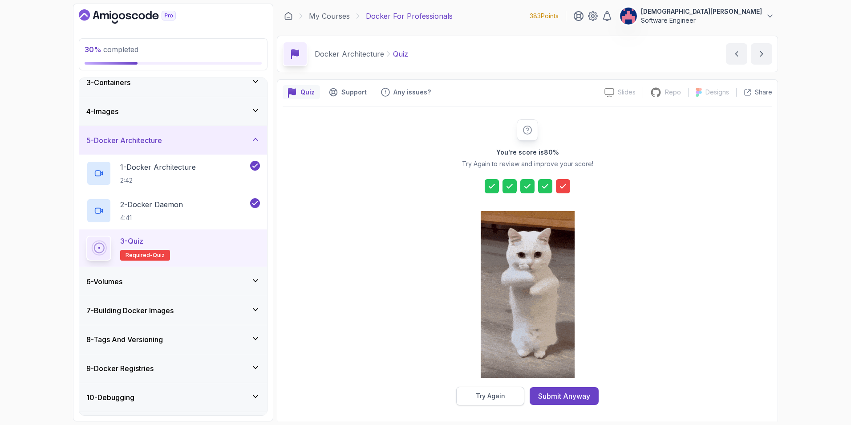
click at [503, 395] on div "Try Again" at bounding box center [490, 395] width 29 height 9
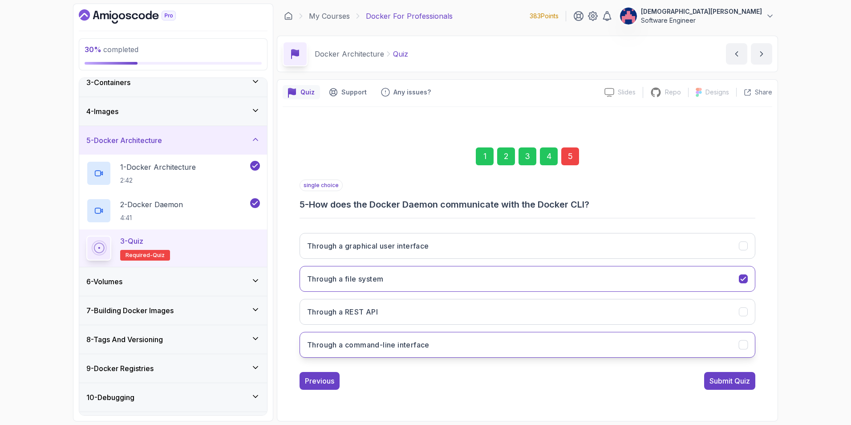
click at [585, 344] on button "Through a command-line interface" at bounding box center [528, 345] width 456 height 26
click at [730, 380] on div "Submit Quiz" at bounding box center [730, 380] width 41 height 11
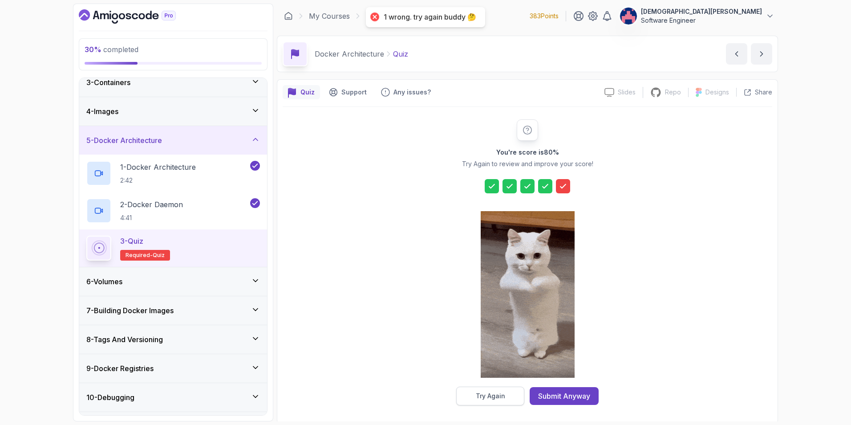
click at [500, 391] on button "Try Again" at bounding box center [490, 395] width 68 height 19
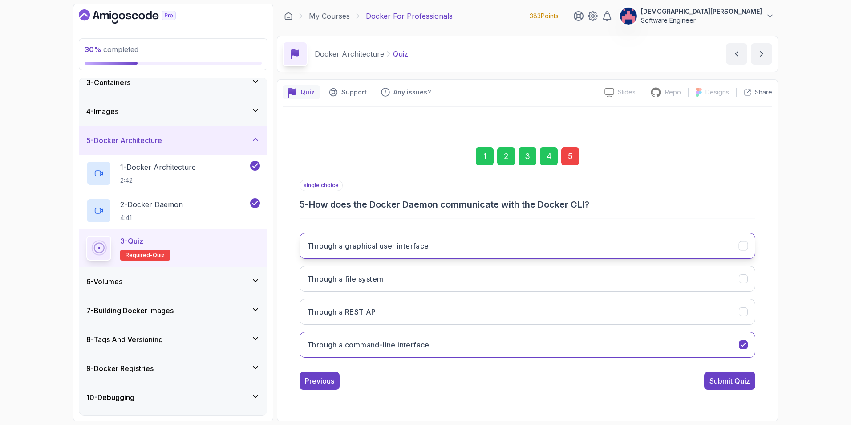
click at [544, 252] on button "Through a graphical user interface" at bounding box center [528, 246] width 456 height 26
click at [728, 383] on div "Submit Quiz" at bounding box center [730, 380] width 41 height 11
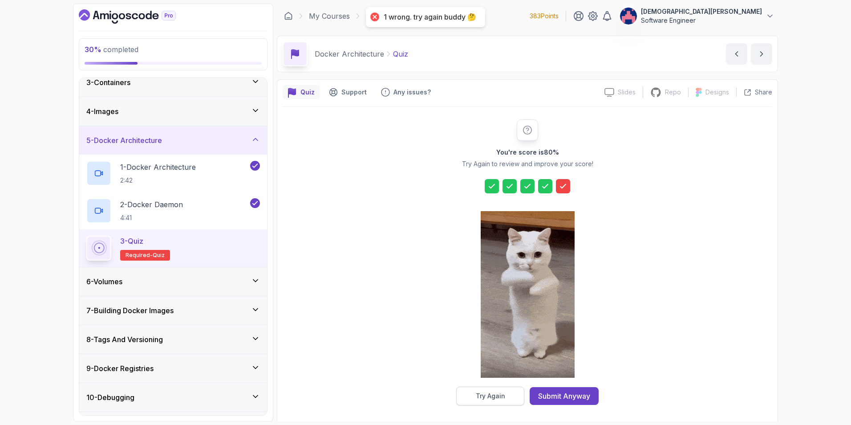
click at [509, 396] on button "Try Again" at bounding box center [490, 395] width 68 height 19
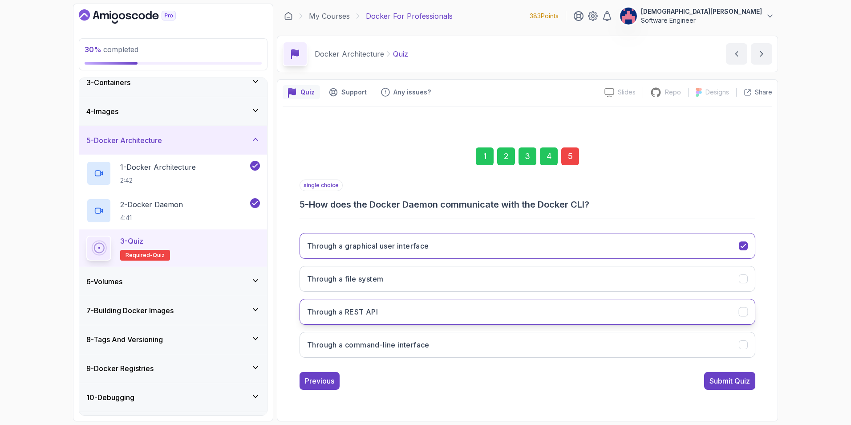
click at [528, 315] on button "Through a REST API" at bounding box center [528, 312] width 456 height 26
click at [738, 378] on div "Submit Quiz" at bounding box center [730, 380] width 41 height 11
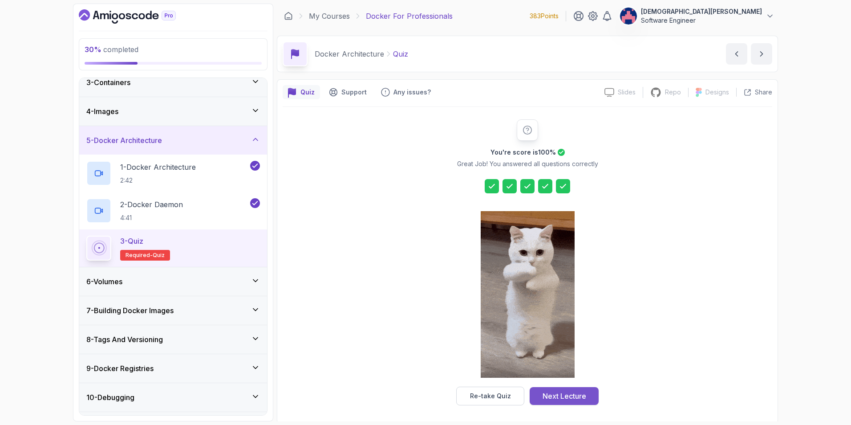
click at [577, 402] on button "Next Lecture" at bounding box center [564, 396] width 69 height 18
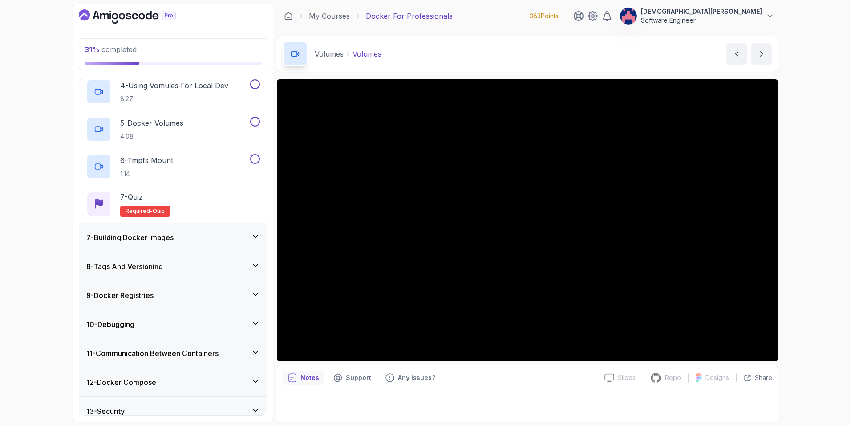
scroll to position [329, 0]
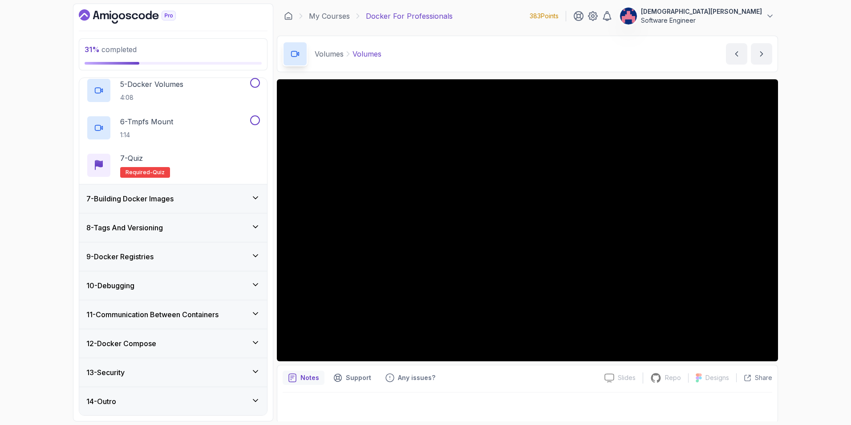
click at [236, 203] on div "7 - Building Docker Images" at bounding box center [173, 198] width 174 height 11
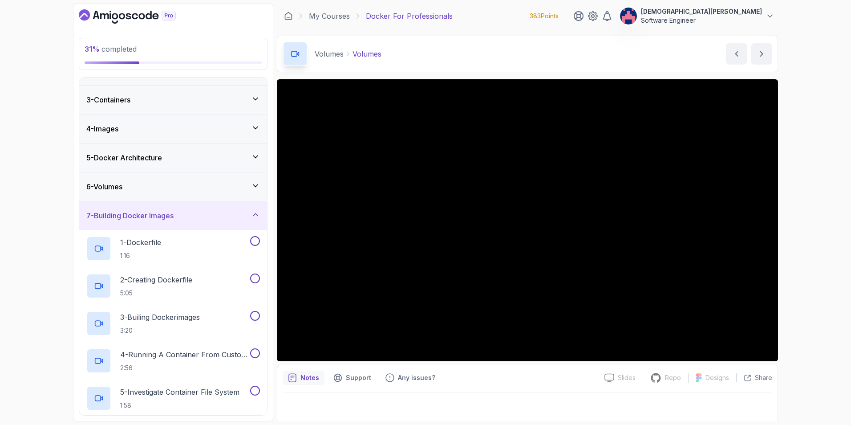
scroll to position [45, 0]
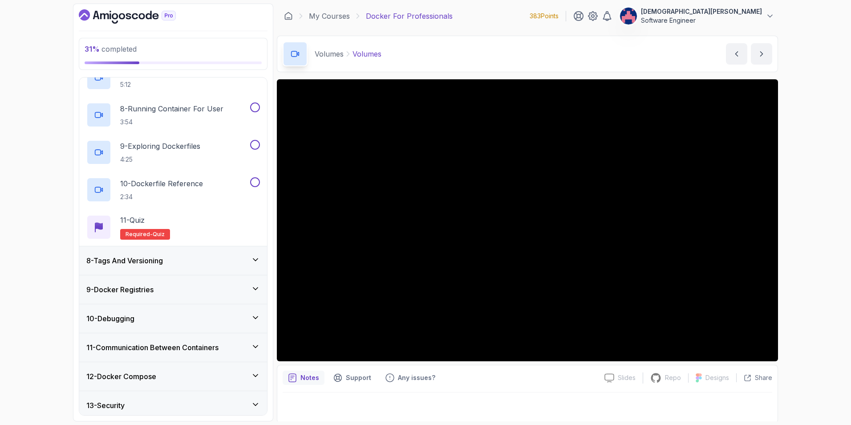
click at [246, 254] on div "8 - Tags And Versioning" at bounding box center [173, 260] width 188 height 28
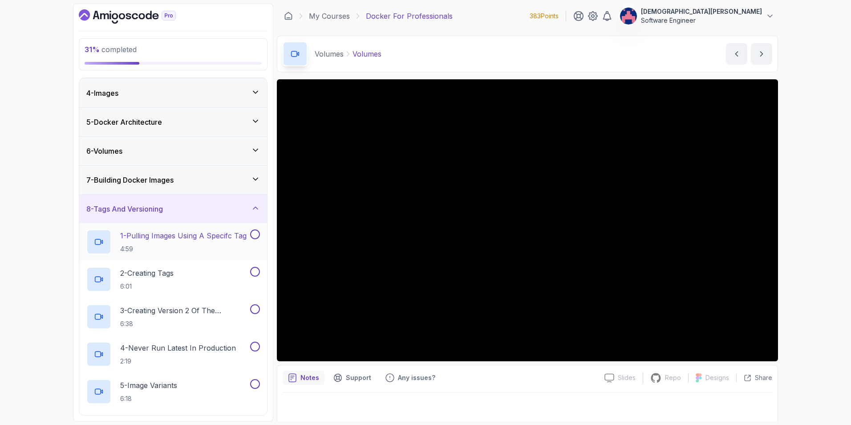
scroll to position [68, 0]
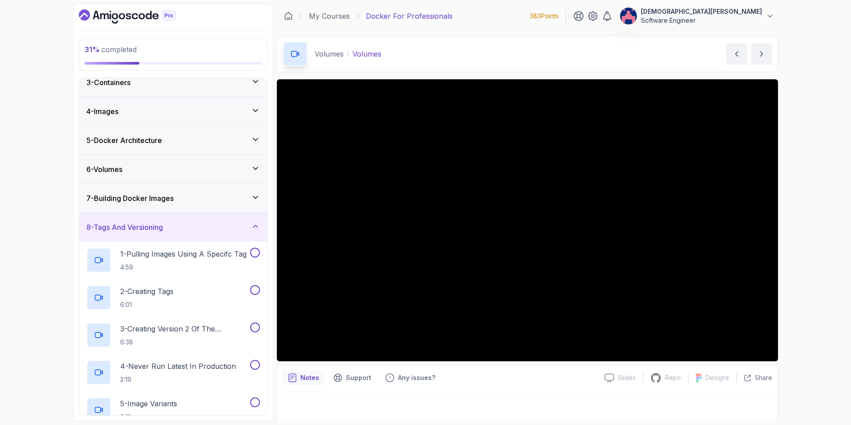
click at [252, 228] on icon at bounding box center [255, 226] width 9 height 9
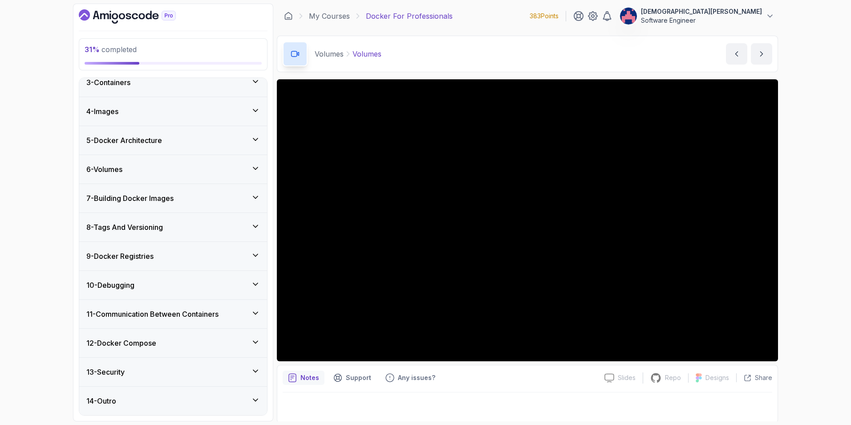
click at [250, 256] on div "9 - Docker Registries" at bounding box center [173, 256] width 174 height 11
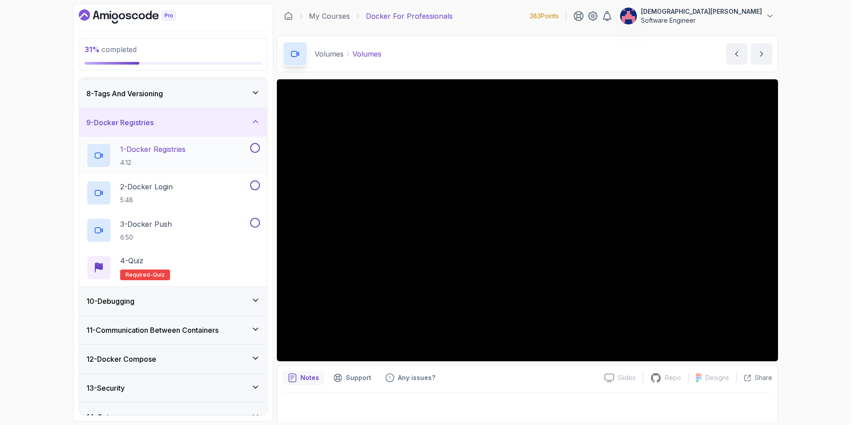
scroll to position [217, 0]
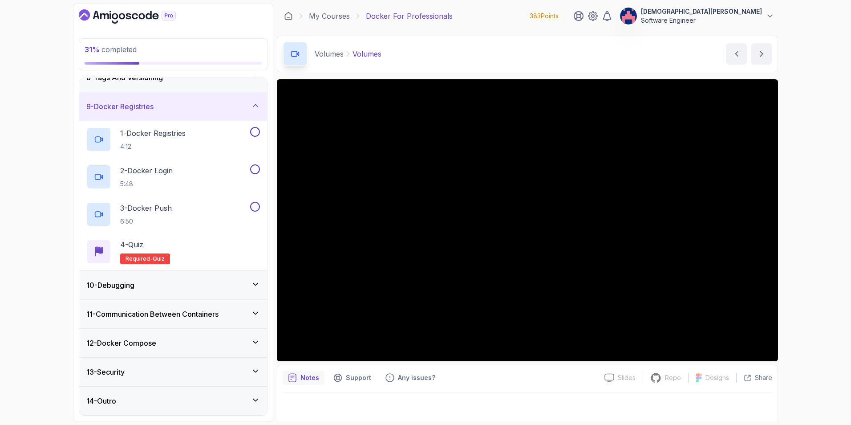
click at [244, 285] on div "10 - Debugging" at bounding box center [173, 285] width 174 height 11
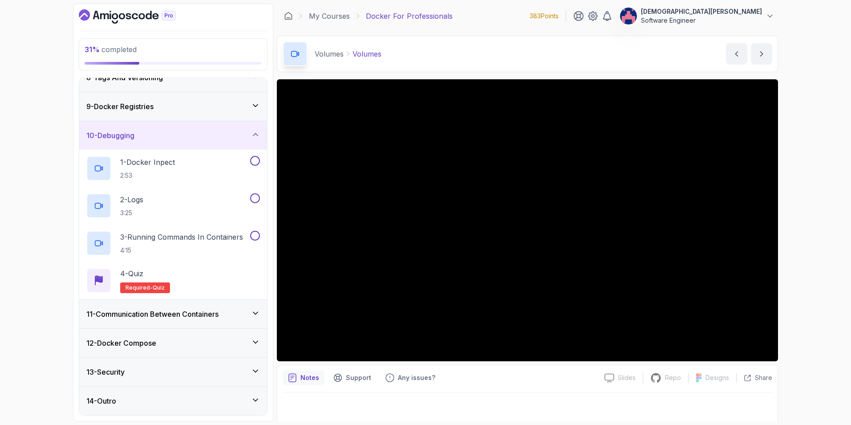
click at [255, 136] on icon at bounding box center [255, 134] width 9 height 9
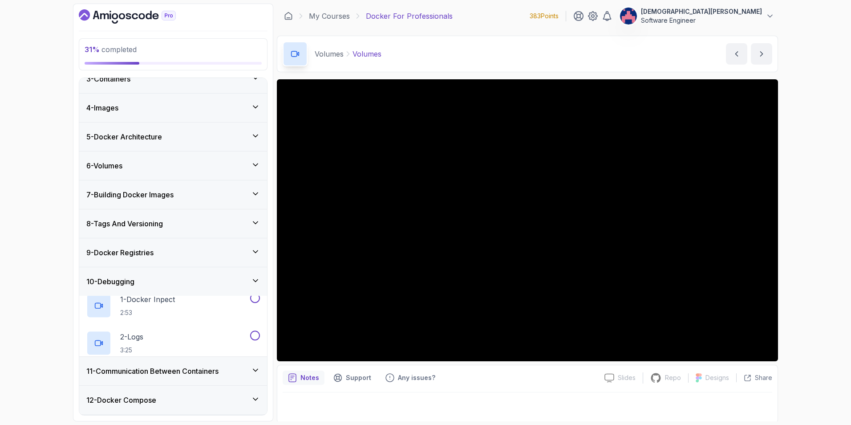
scroll to position [68, 0]
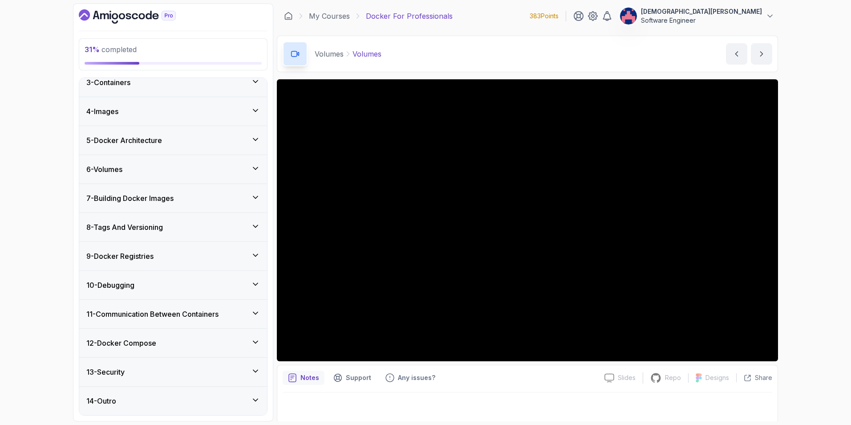
click at [242, 318] on div "11 - Communication Between Containers" at bounding box center [173, 314] width 174 height 11
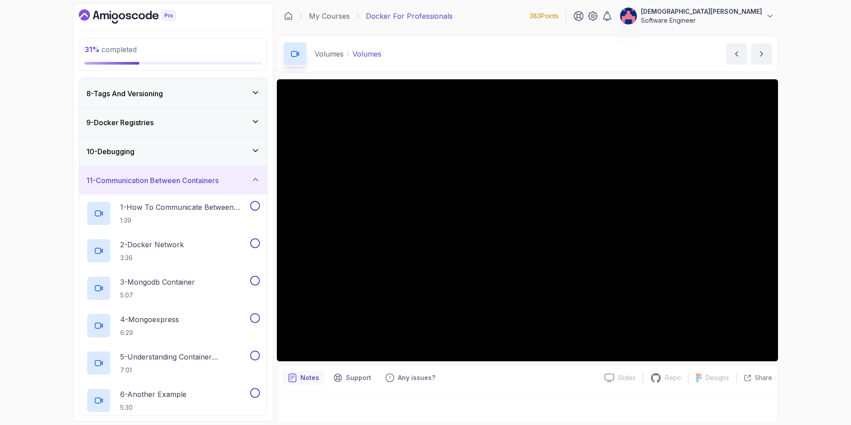
scroll to position [246, 0]
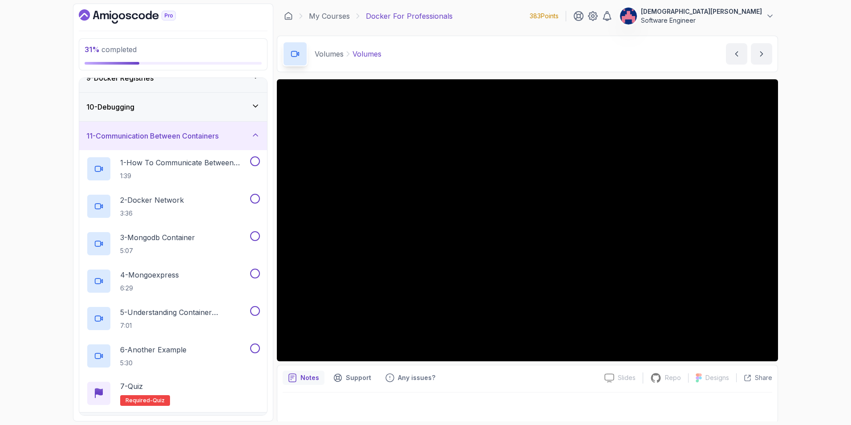
click at [258, 137] on icon at bounding box center [255, 134] width 9 height 9
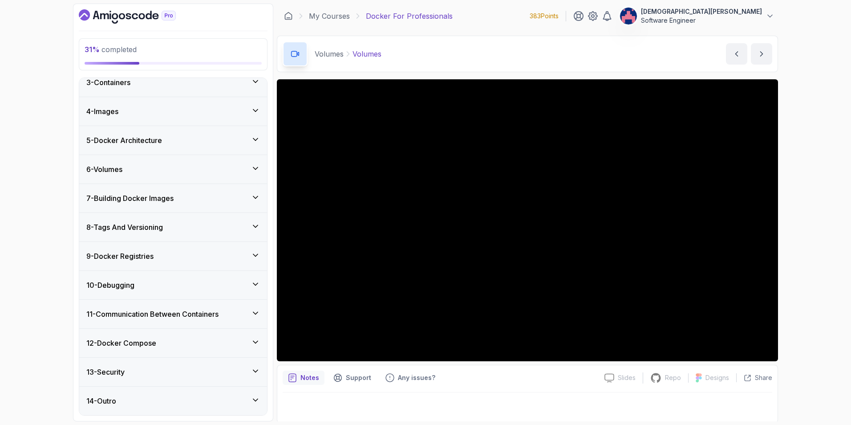
scroll to position [68, 0]
click at [245, 350] on div "12 - Docker Compose" at bounding box center [173, 343] width 188 height 28
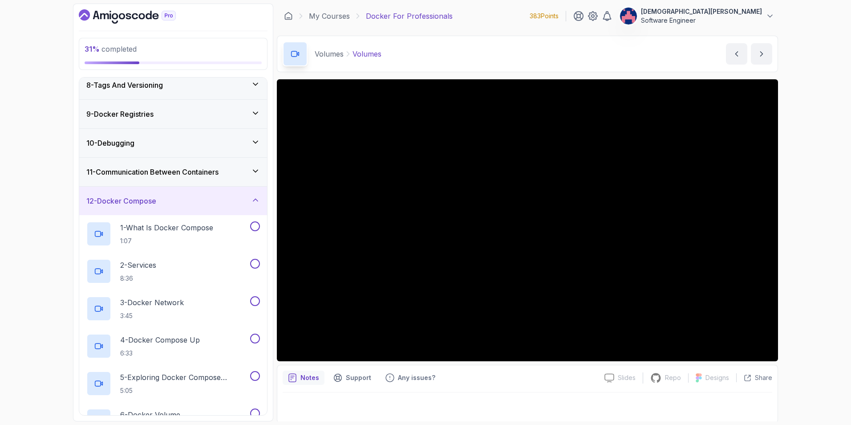
scroll to position [201, 0]
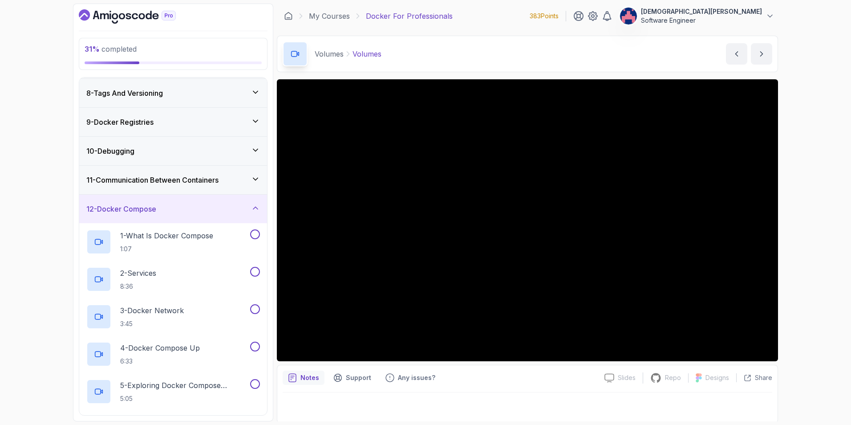
click at [253, 212] on icon at bounding box center [255, 207] width 9 height 9
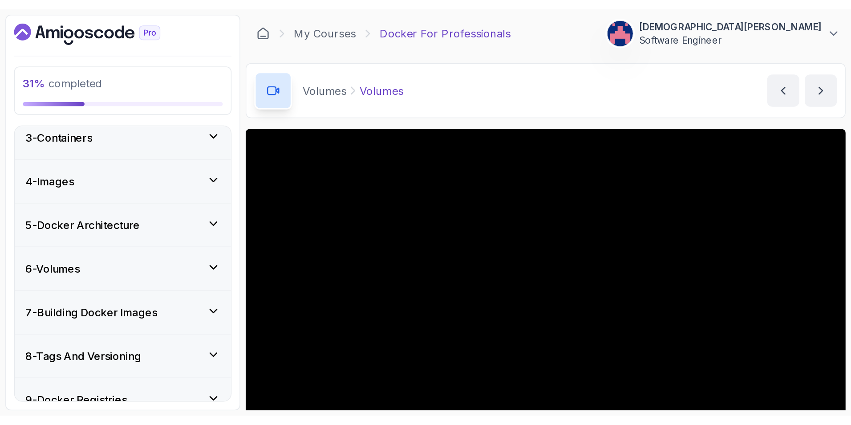
scroll to position [65, 0]
